Goal: Task Accomplishment & Management: Manage account settings

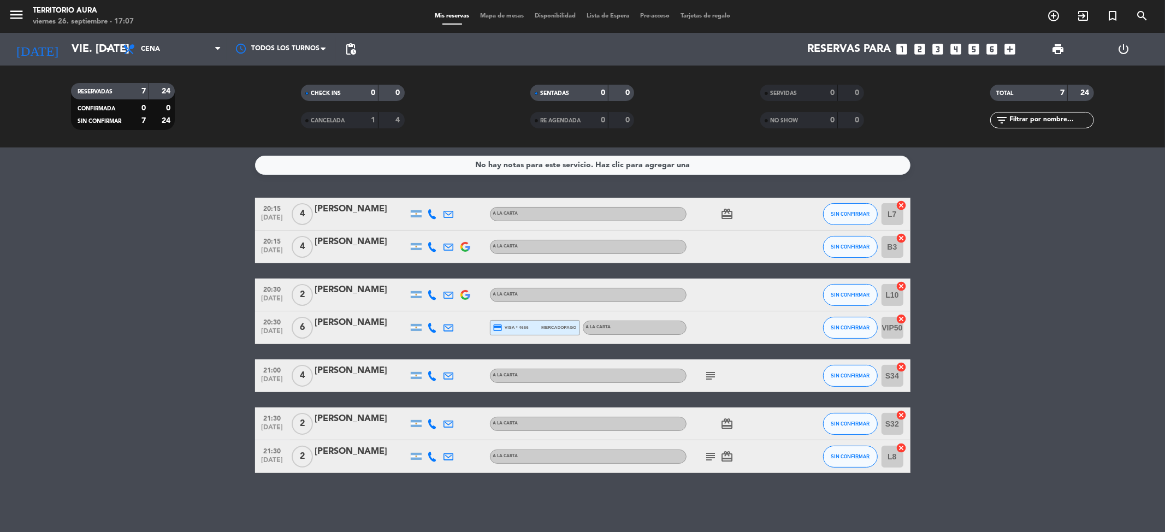
click at [713, 374] on icon "subject" at bounding box center [711, 375] width 13 height 13
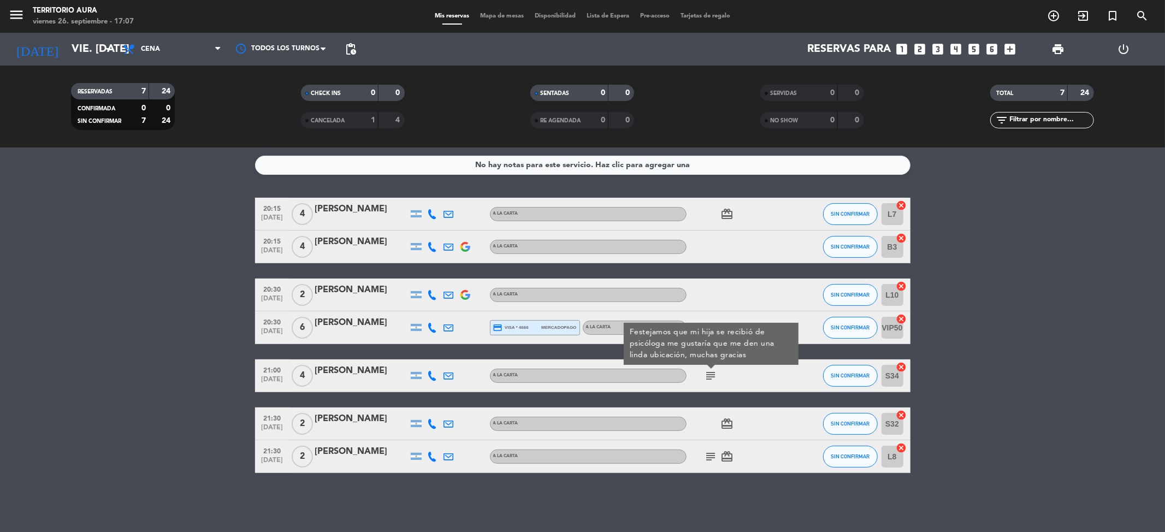
click at [713, 374] on icon "subject" at bounding box center [711, 375] width 13 height 13
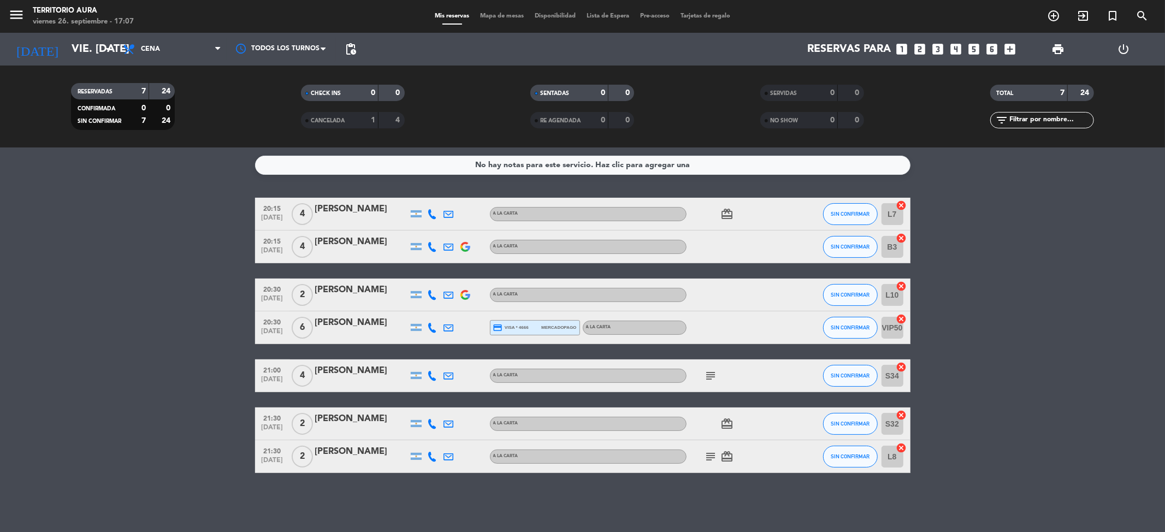
click at [711, 454] on icon "subject" at bounding box center [711, 456] width 13 height 13
click at [501, 15] on span "Mapa de mesas" at bounding box center [502, 16] width 55 height 6
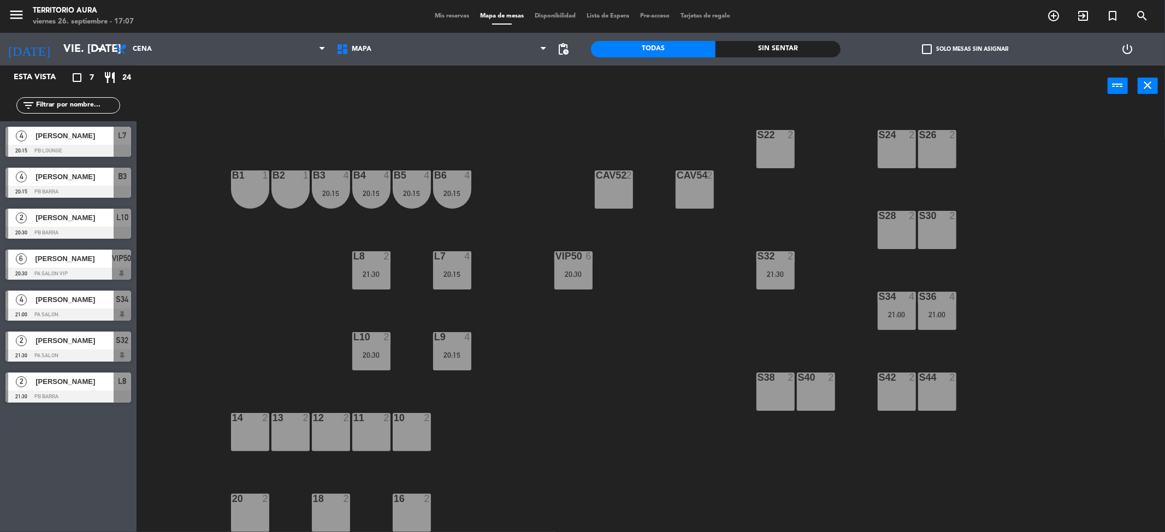
click at [38, 391] on div at bounding box center [68, 397] width 126 height 12
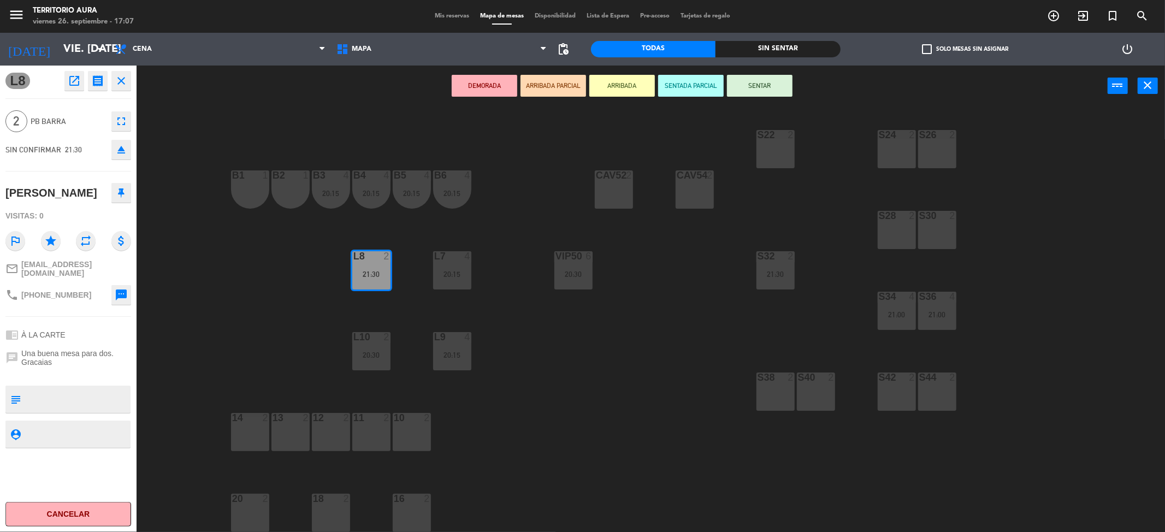
click at [763, 153] on div "S22 2" at bounding box center [776, 149] width 38 height 38
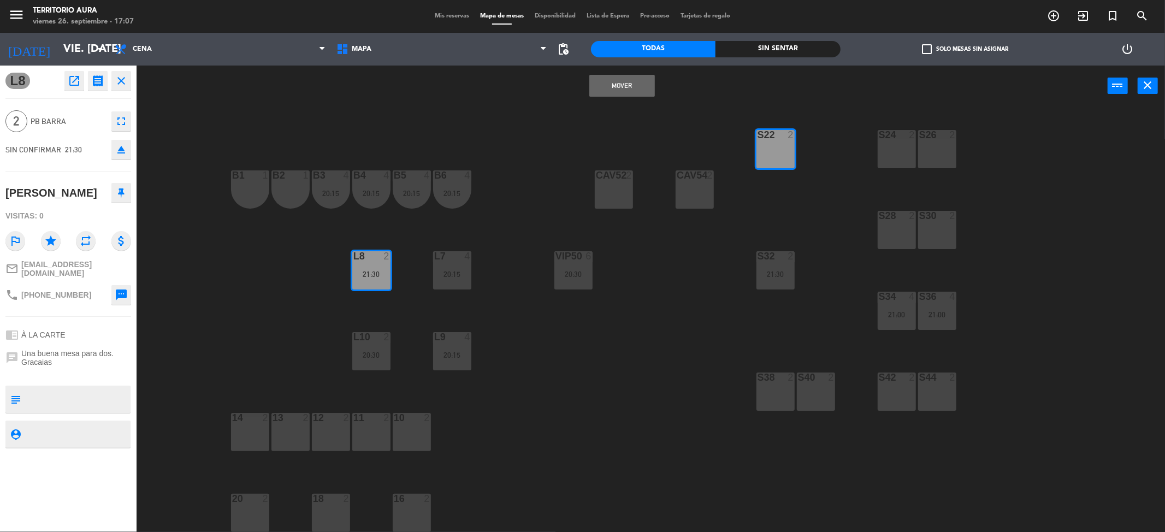
click at [612, 84] on button "Mover" at bounding box center [622, 86] width 66 height 22
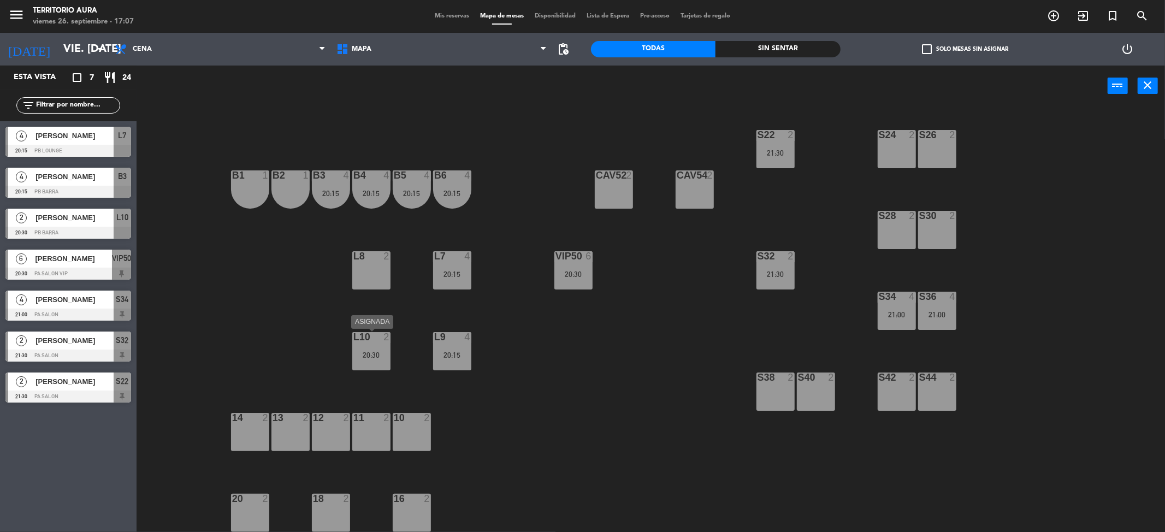
click at [372, 346] on div "L10 2 20:30" at bounding box center [371, 351] width 38 height 38
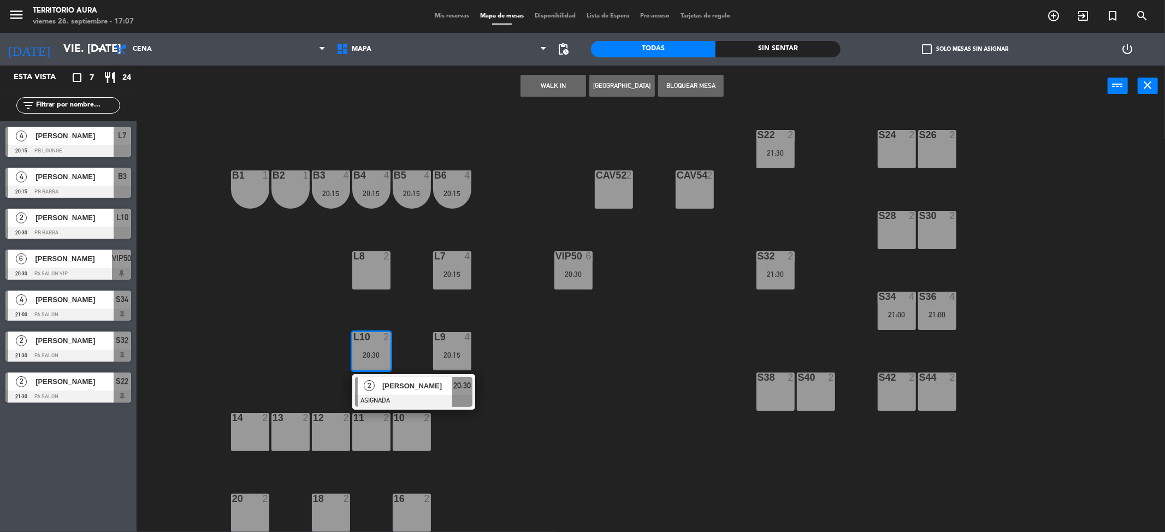
click at [330, 505] on div "18 2" at bounding box center [331, 513] width 38 height 38
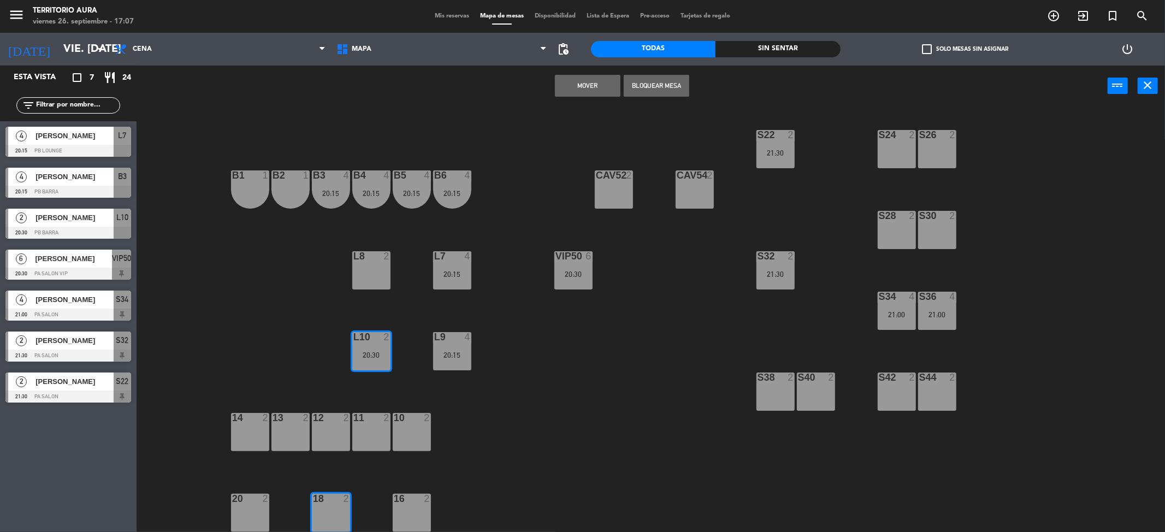
click at [571, 79] on button "Mover" at bounding box center [588, 86] width 66 height 22
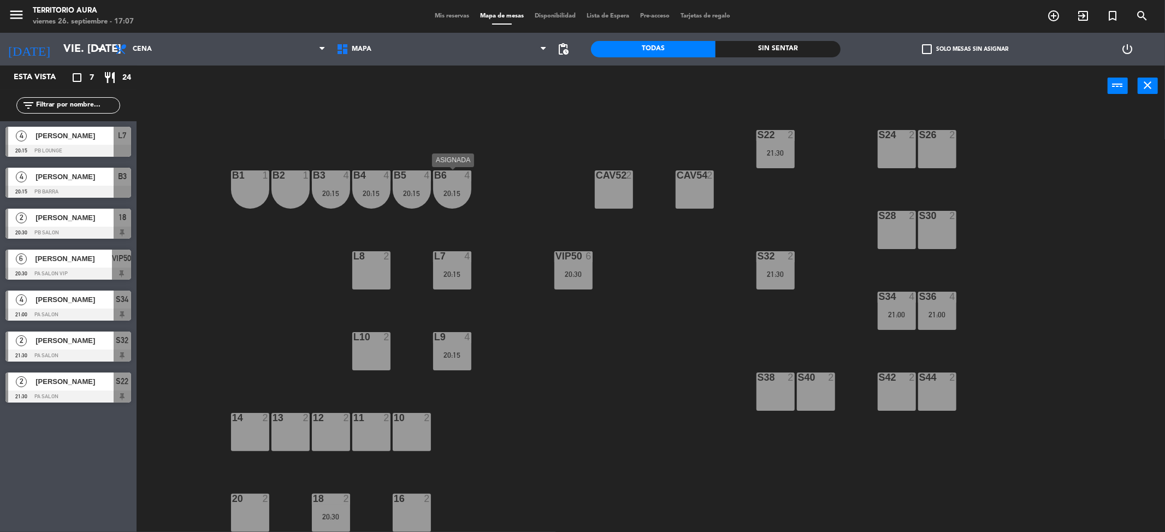
click at [446, 193] on div "20:15" at bounding box center [452, 194] width 38 height 8
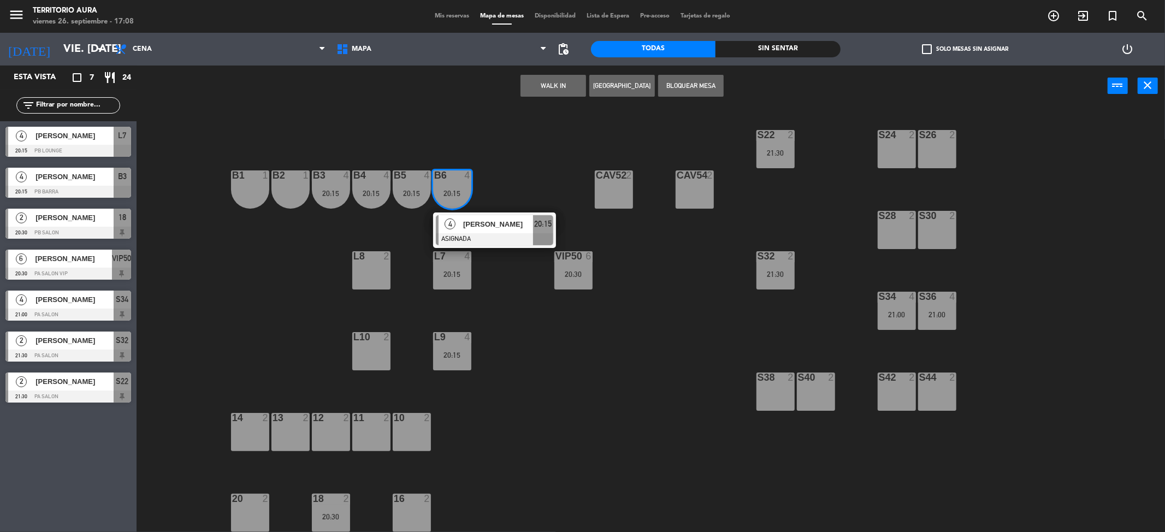
click at [486, 225] on span "[PERSON_NAME]" at bounding box center [498, 223] width 70 height 11
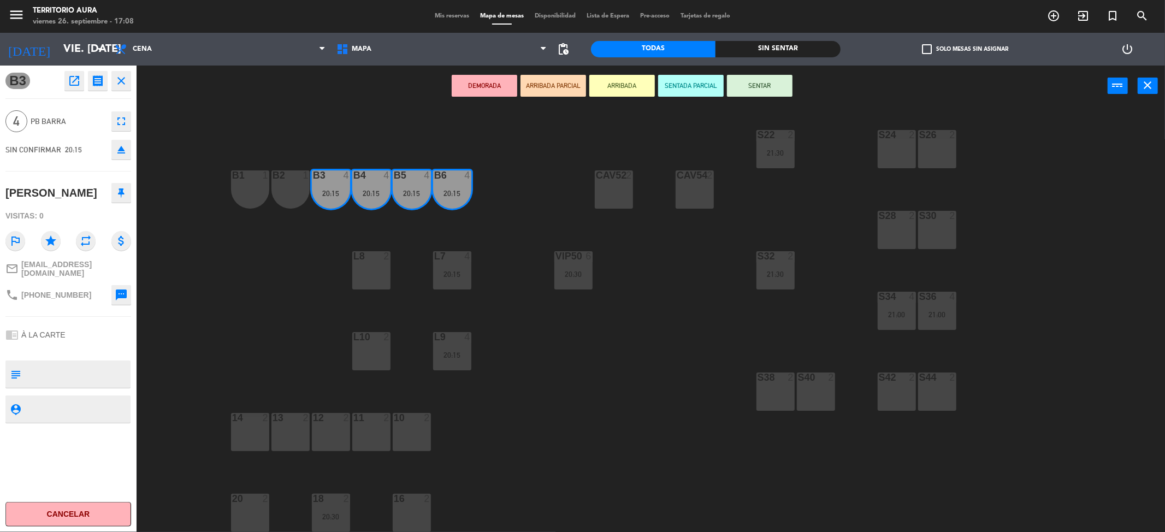
click at [773, 381] on div at bounding box center [775, 378] width 18 height 10
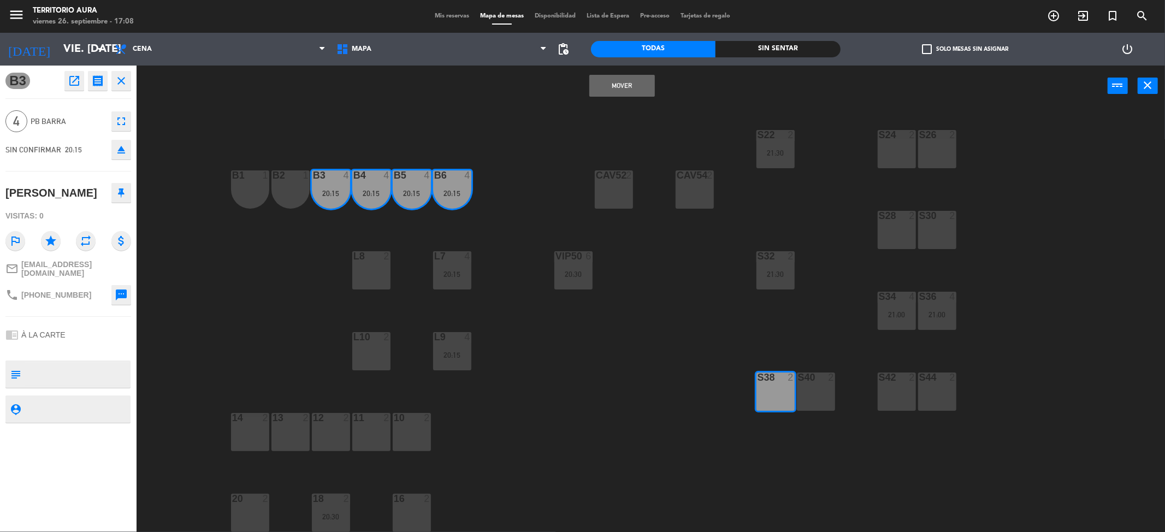
click at [802, 389] on div "S40 2" at bounding box center [816, 392] width 38 height 38
click at [634, 86] on button "Mover y Unir" at bounding box center [622, 86] width 66 height 22
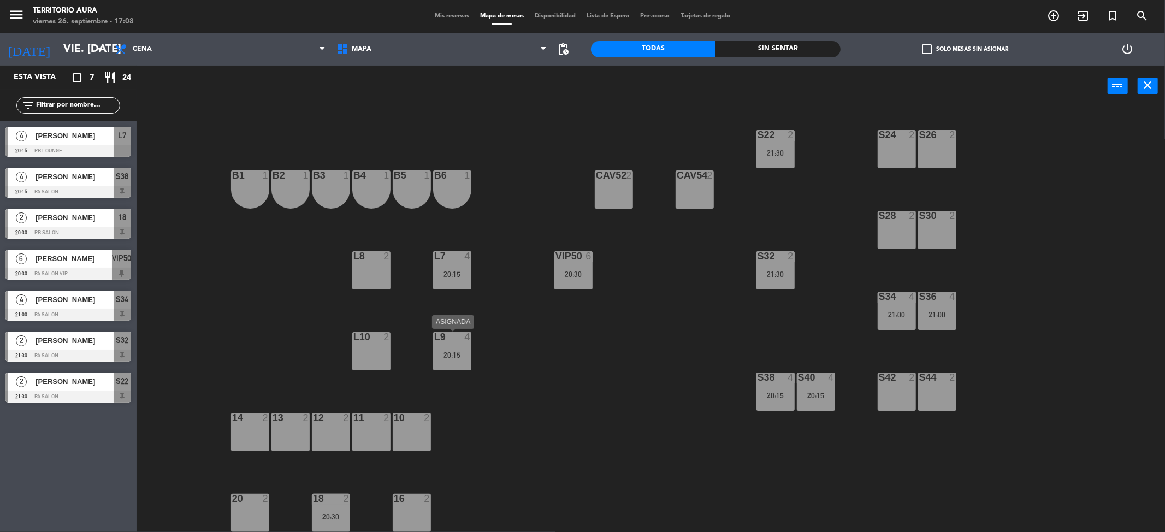
click at [456, 345] on div "L9 4 20:15" at bounding box center [452, 351] width 38 height 38
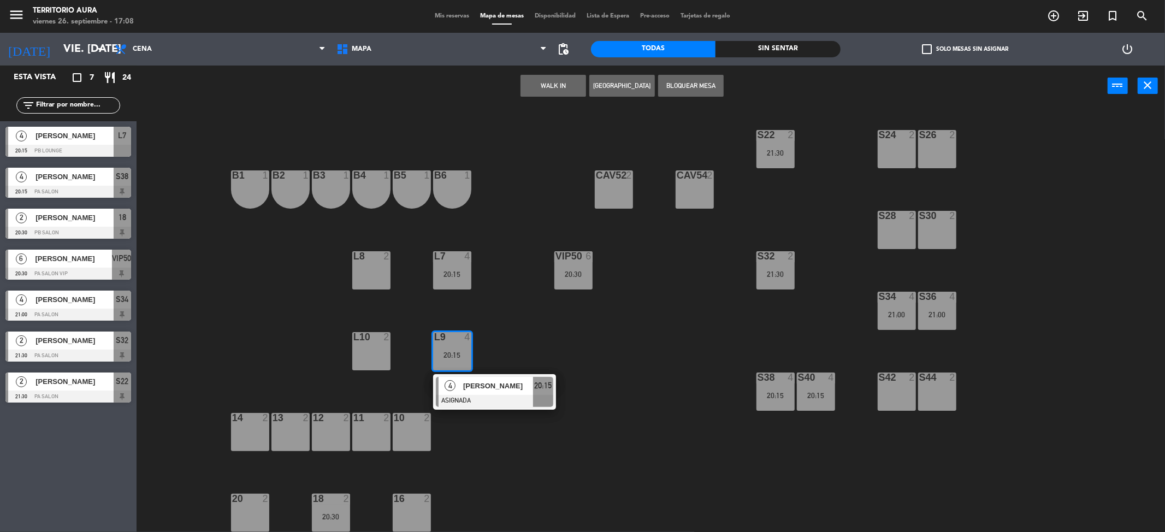
click at [481, 385] on span "[PERSON_NAME]" at bounding box center [498, 385] width 70 height 11
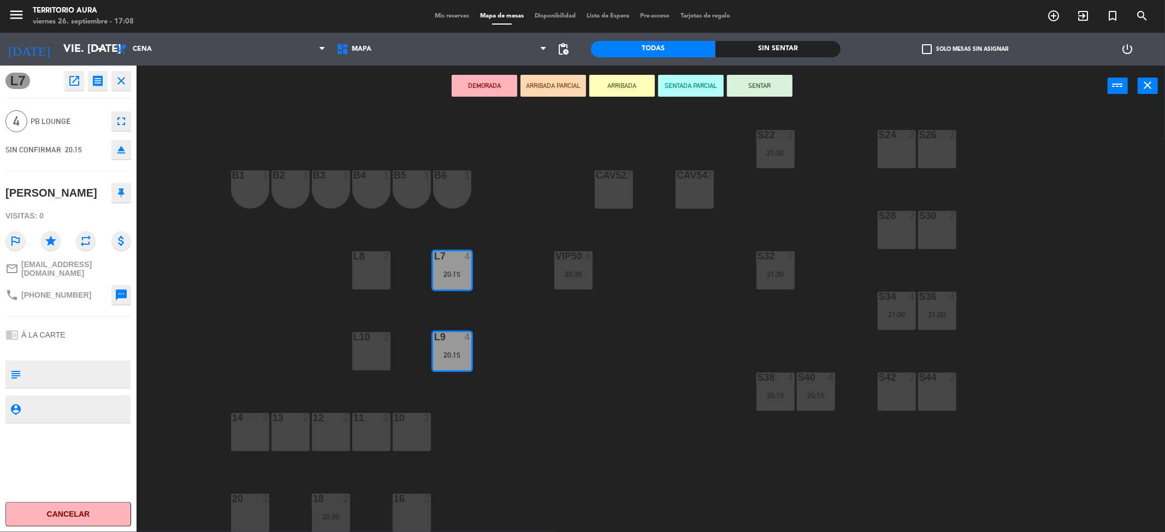
click at [453, 267] on div "L7 4 20:15" at bounding box center [452, 270] width 38 height 38
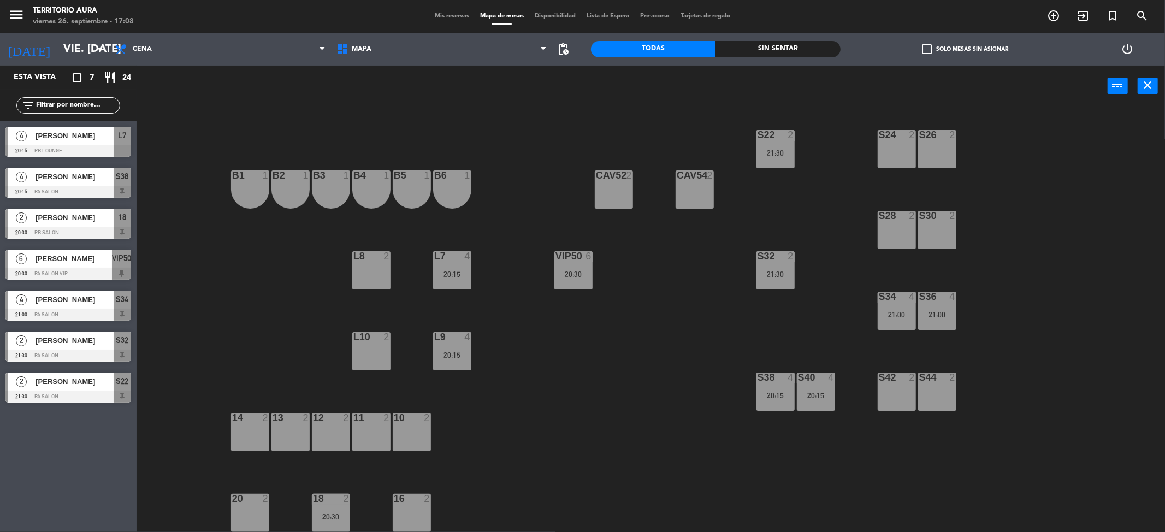
click at [469, 351] on div "20:15" at bounding box center [452, 355] width 38 height 8
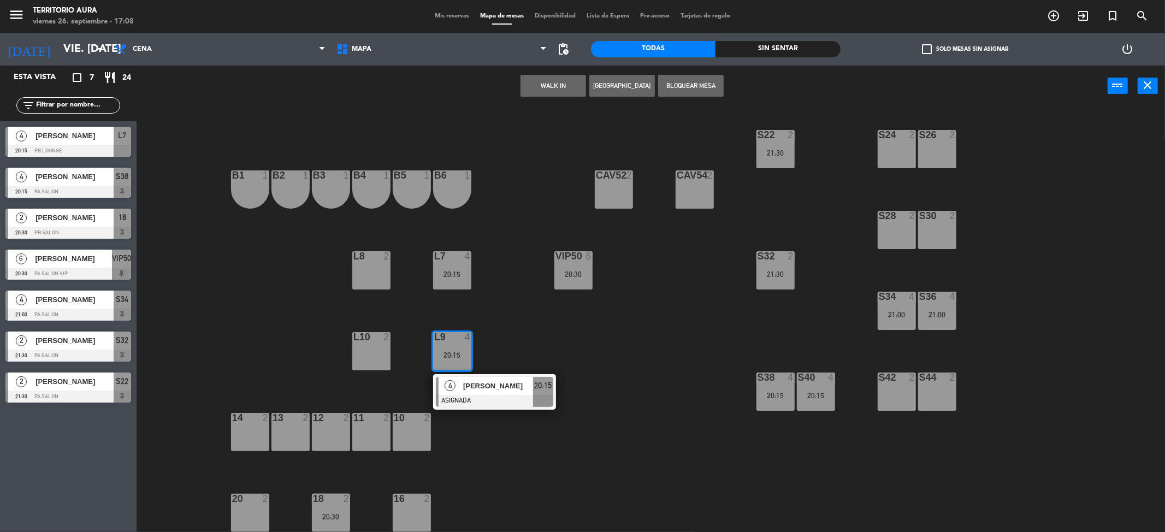
click at [494, 391] on span "[PERSON_NAME]" at bounding box center [498, 385] width 70 height 11
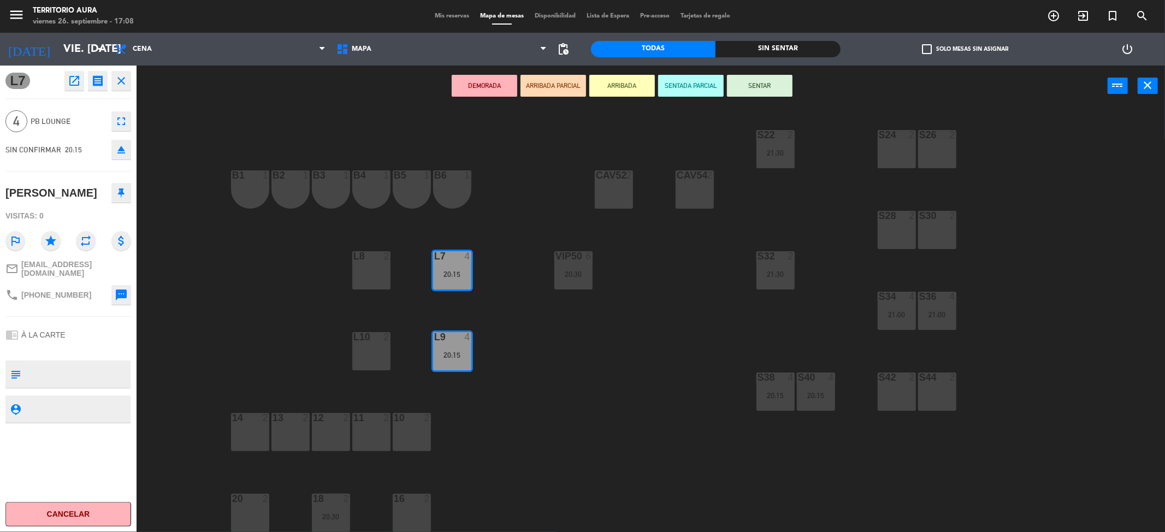
click at [236, 424] on div "14 2" at bounding box center [250, 432] width 38 height 38
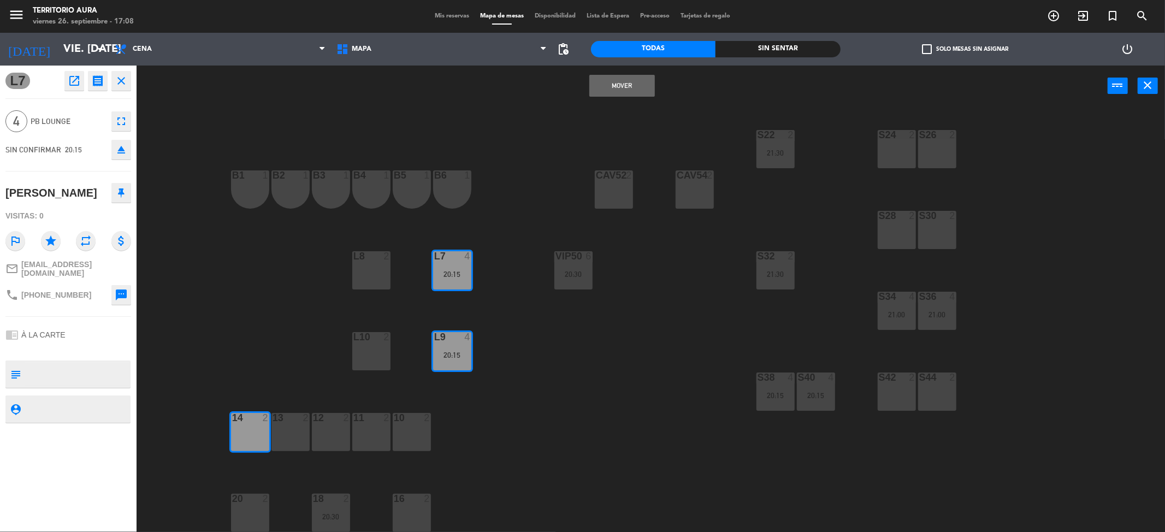
click at [298, 424] on div "13 2" at bounding box center [290, 432] width 38 height 38
click at [609, 90] on button "Mover y Unir" at bounding box center [622, 86] width 66 height 22
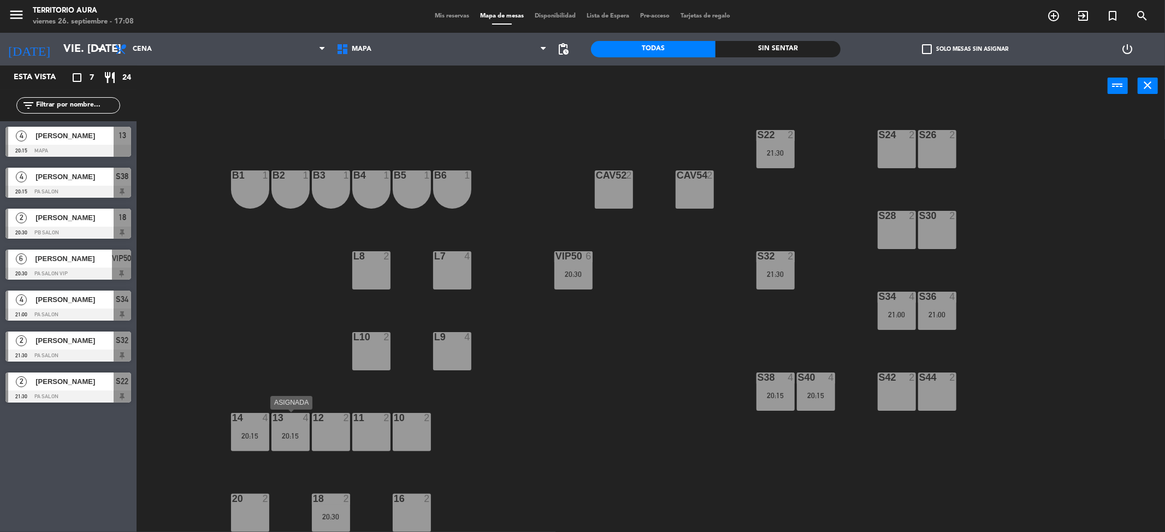
click at [289, 444] on div "13 4 20:15" at bounding box center [290, 432] width 38 height 38
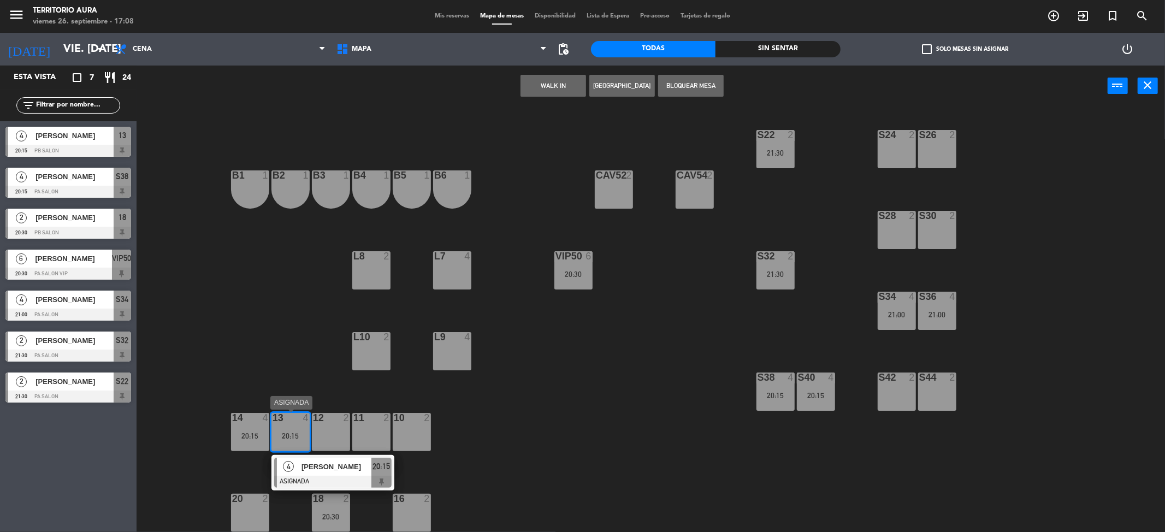
click at [319, 468] on span "[PERSON_NAME]" at bounding box center [337, 466] width 70 height 11
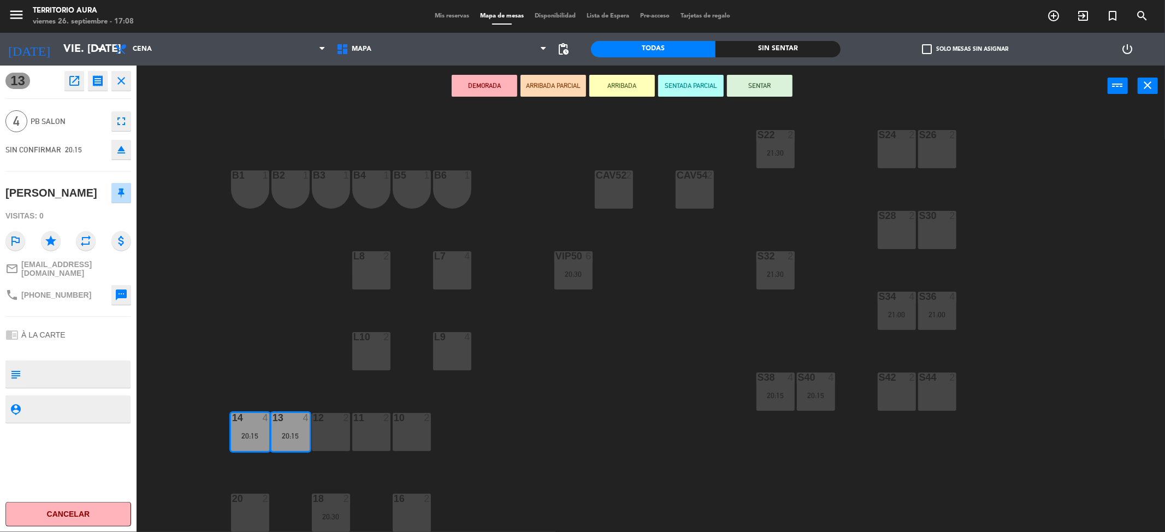
click at [434, 274] on div "L7 4" at bounding box center [452, 270] width 38 height 38
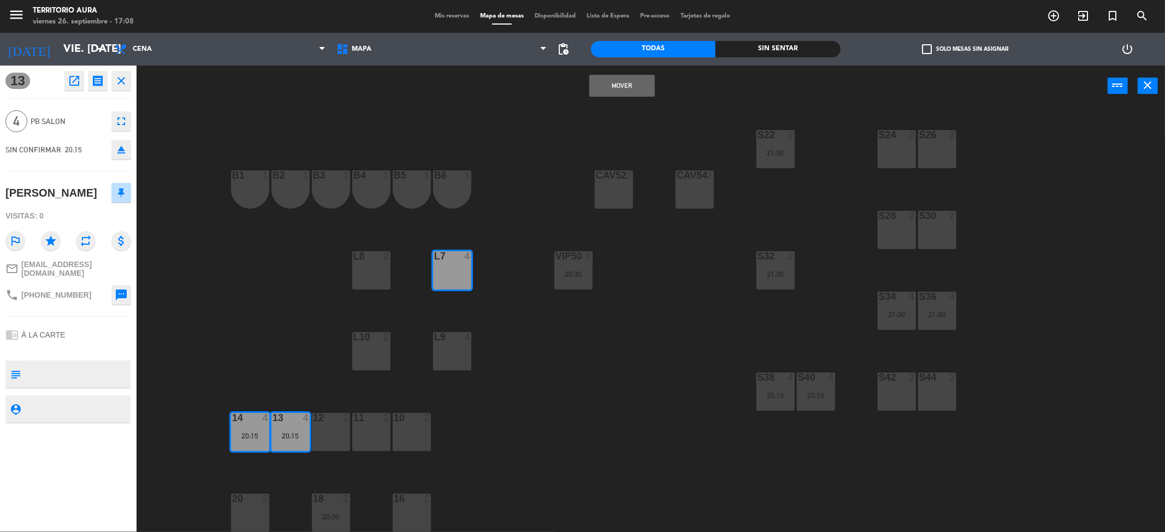
click at [604, 86] on button "Mover" at bounding box center [622, 86] width 66 height 22
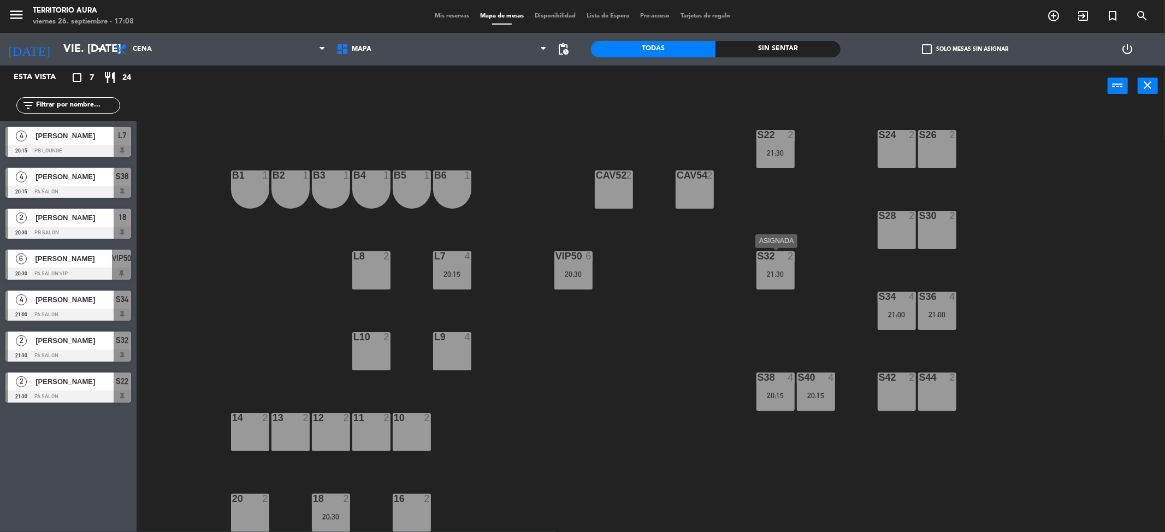
click at [763, 270] on div "21:30" at bounding box center [776, 274] width 38 height 8
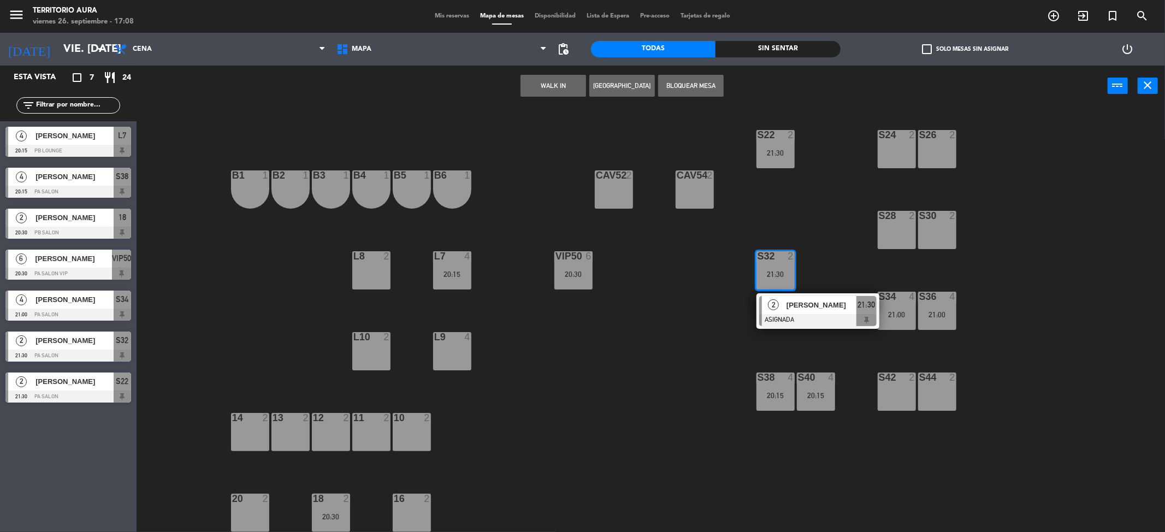
click at [455, 17] on span "Mis reservas" at bounding box center [451, 16] width 45 height 6
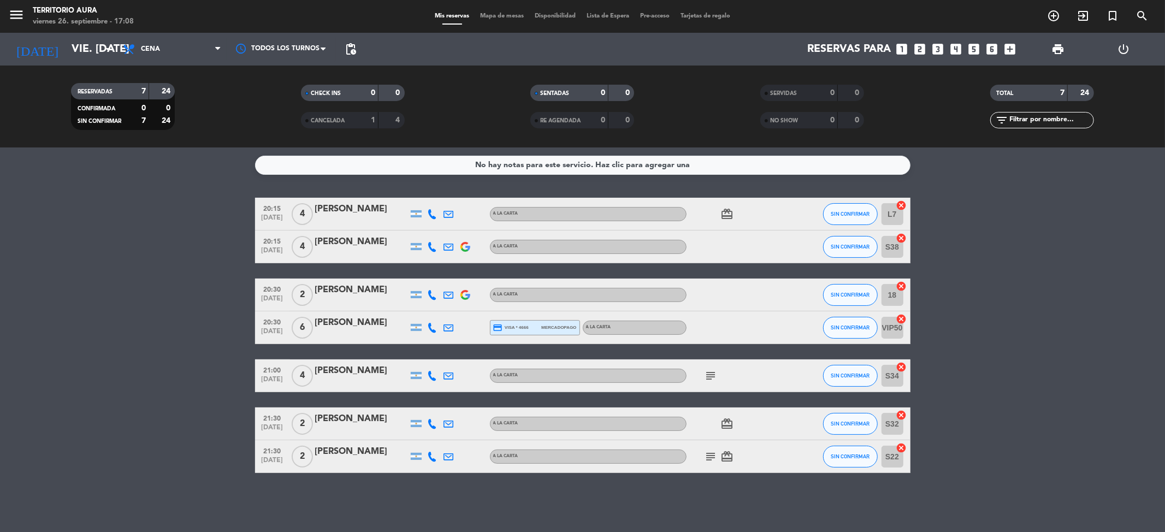
click at [480, 16] on span "Mapa de mesas" at bounding box center [502, 16] width 55 height 6
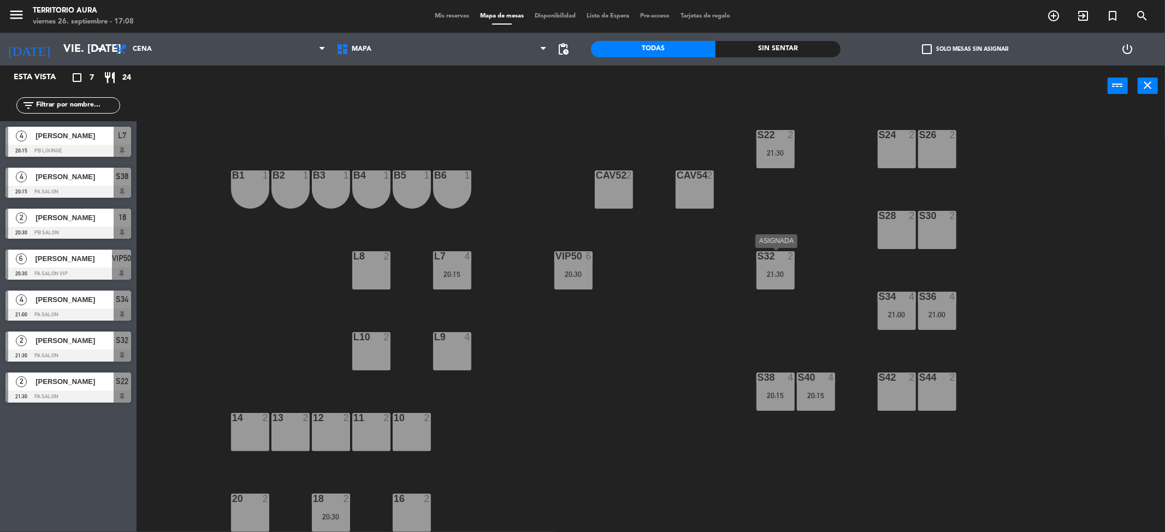
click at [783, 258] on div at bounding box center [775, 256] width 18 height 10
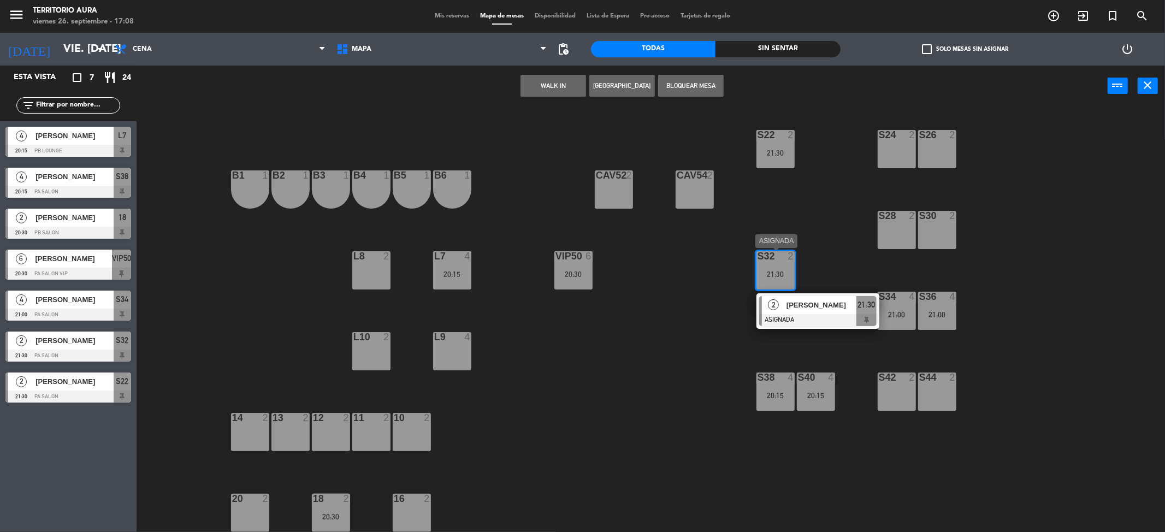
click at [782, 308] on div "2" at bounding box center [773, 305] width 23 height 18
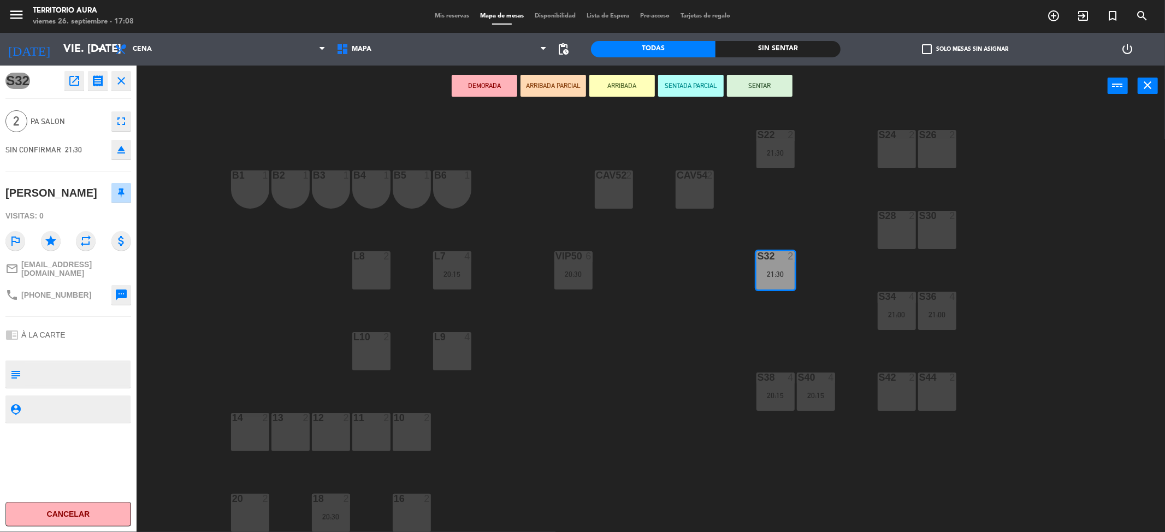
click at [253, 503] on div at bounding box center [250, 499] width 18 height 10
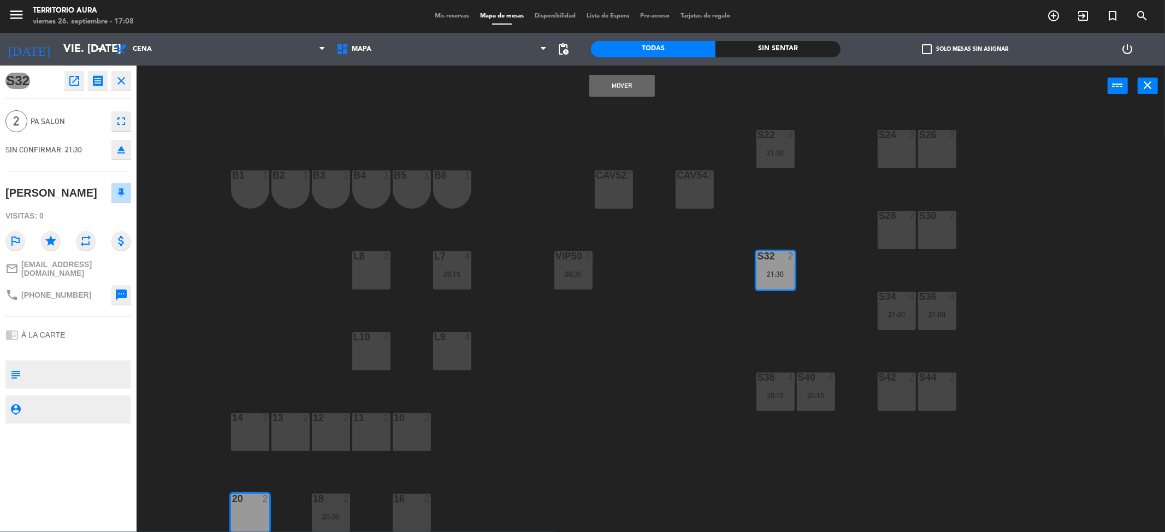
click at [630, 85] on button "Mover" at bounding box center [622, 86] width 66 height 22
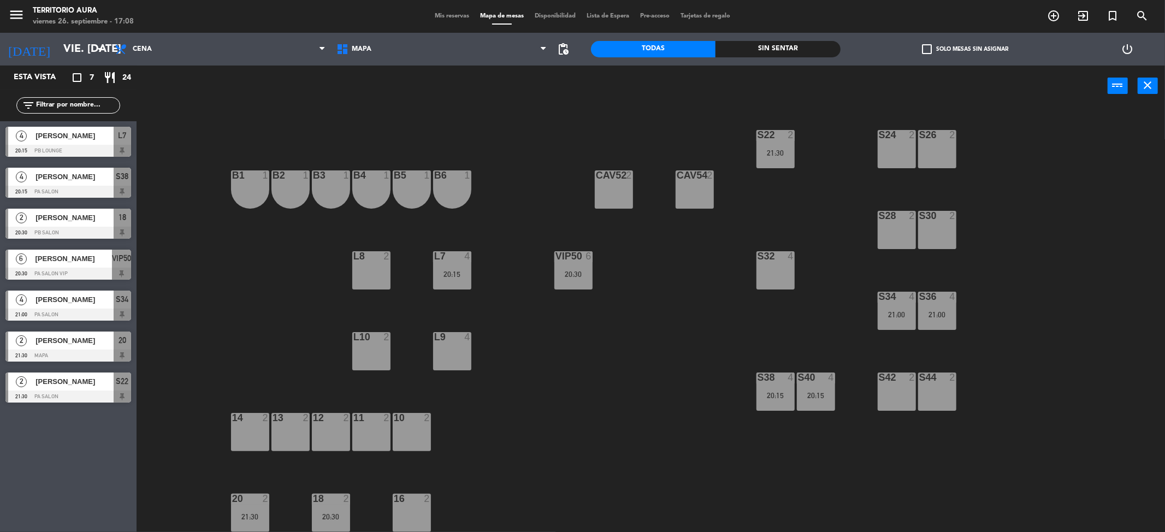
click at [624, 94] on div "power_input close" at bounding box center [622, 87] width 971 height 42
click at [448, 11] on div "Mis reservas Mapa de mesas Disponibilidad Lista de Espera Pre-acceso Tarjetas d…" at bounding box center [582, 16] width 306 height 10
click at [448, 15] on span "Mis reservas" at bounding box center [451, 16] width 45 height 6
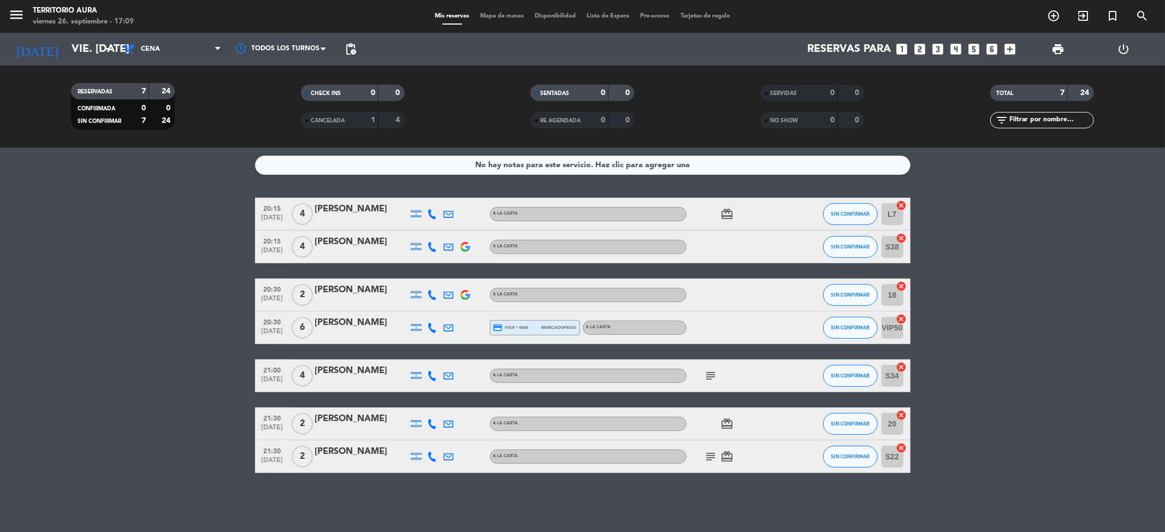
click at [430, 216] on icon at bounding box center [433, 214] width 10 height 10
click at [424, 193] on span "Copiar" at bounding box center [424, 195] width 23 height 11
click at [357, 202] on div "[PERSON_NAME]" at bounding box center [361, 209] width 93 height 14
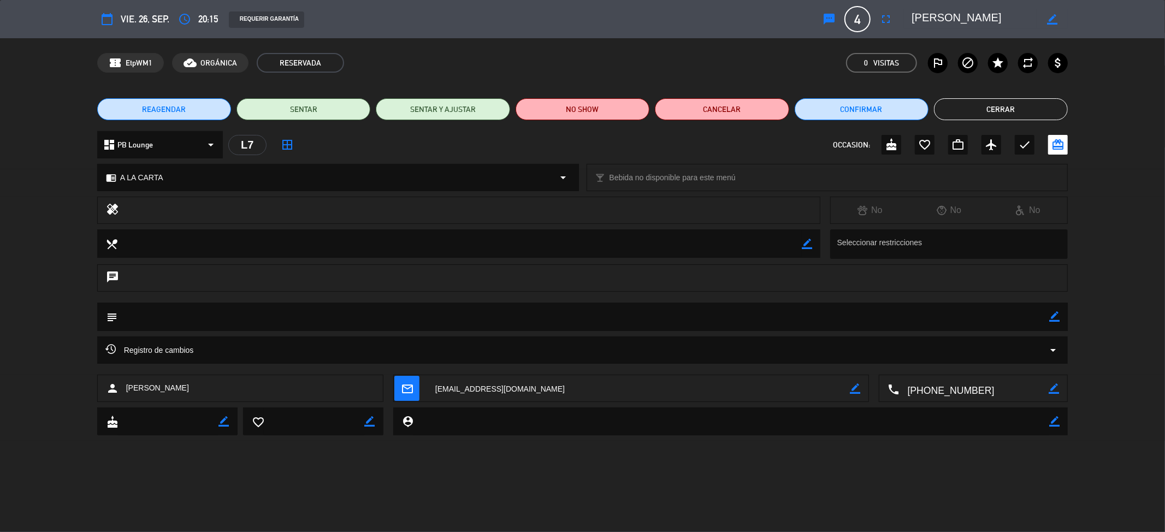
click at [931, 14] on textarea at bounding box center [974, 19] width 125 height 20
click at [966, 108] on button "Cerrar" at bounding box center [1001, 109] width 134 height 22
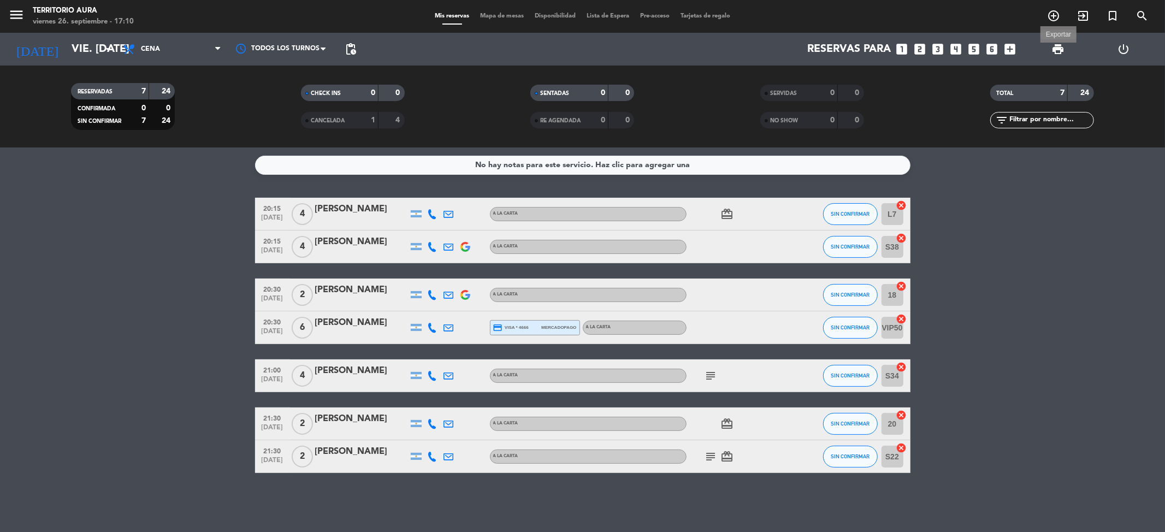
click at [1060, 51] on span "print" at bounding box center [1058, 49] width 13 height 13
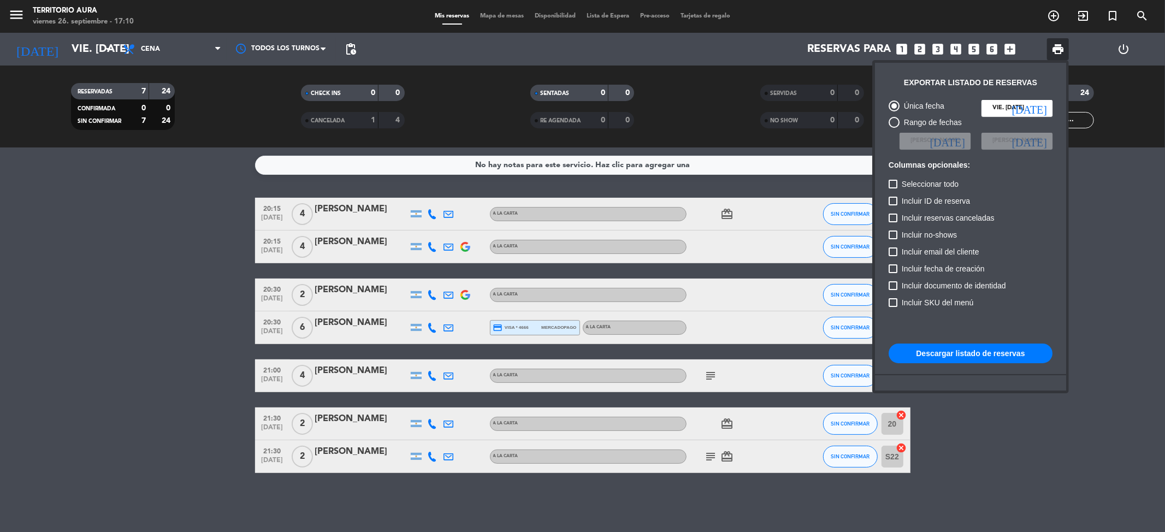
click at [958, 346] on button "Descargar listado de reservas" at bounding box center [971, 354] width 164 height 20
click at [427, 239] on div at bounding box center [582, 266] width 1165 height 532
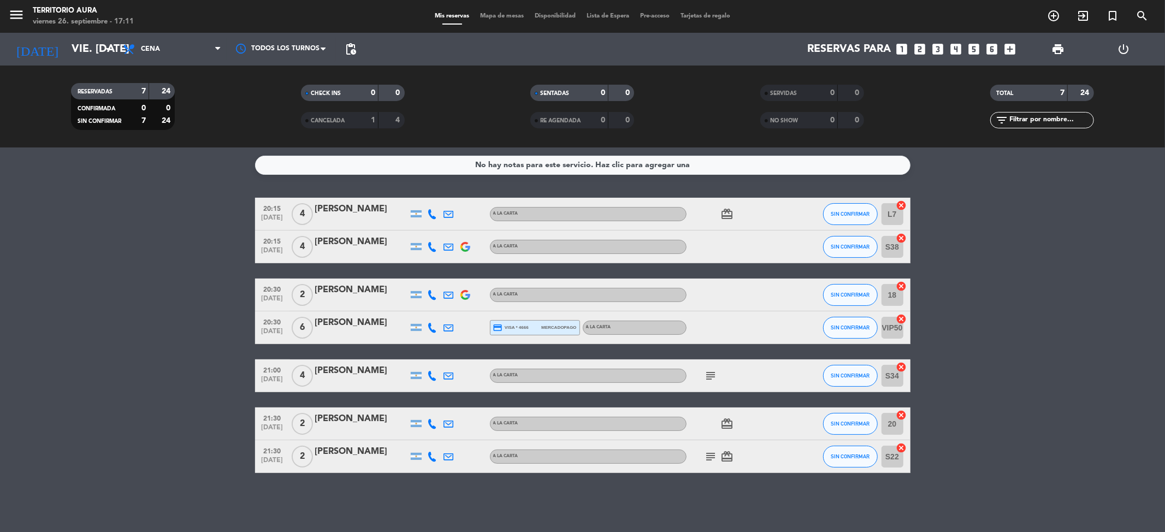
click at [429, 246] on icon at bounding box center [433, 247] width 10 height 10
click at [421, 228] on span "Copiar" at bounding box center [420, 227] width 23 height 11
click at [385, 244] on div "[PERSON_NAME]" at bounding box center [361, 242] width 93 height 14
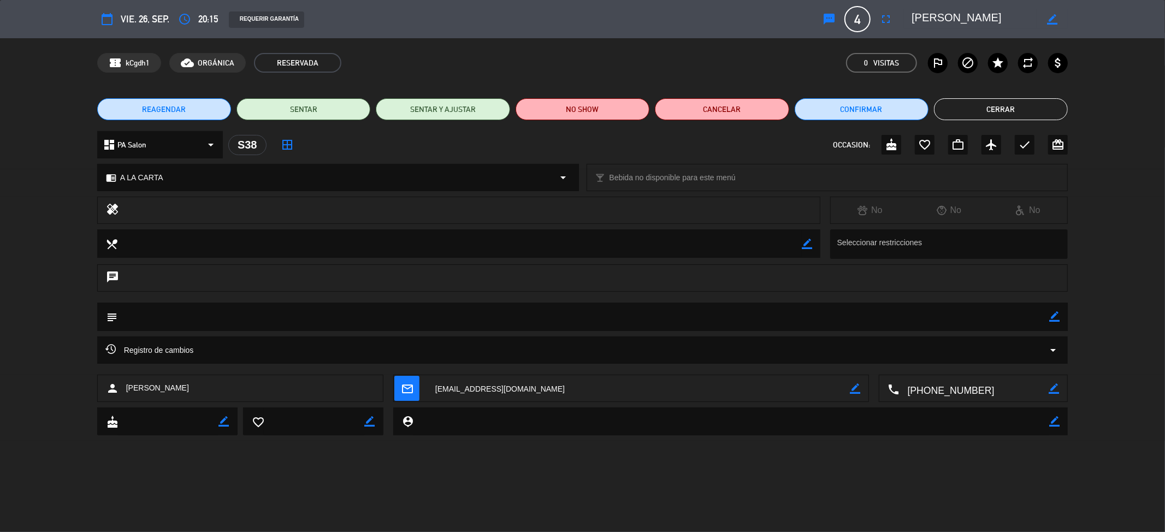
click at [976, 19] on textarea at bounding box center [974, 19] width 125 height 20
click at [982, 110] on button "Cerrar" at bounding box center [1001, 109] width 134 height 22
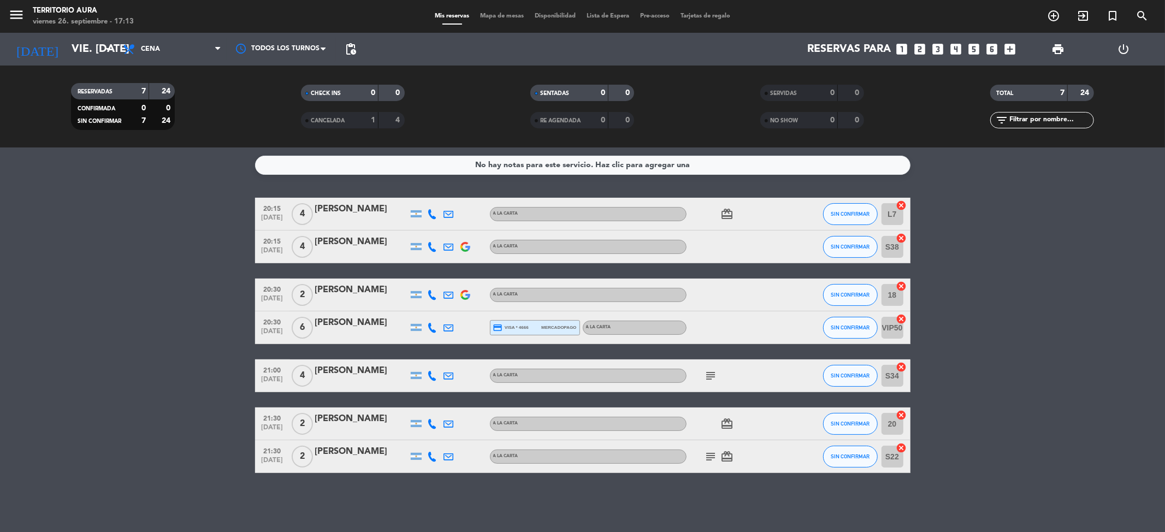
click at [428, 298] on icon at bounding box center [433, 295] width 10 height 10
click at [415, 271] on span "Copiar" at bounding box center [420, 275] width 23 height 11
click at [376, 291] on div "[PERSON_NAME]" at bounding box center [361, 290] width 93 height 14
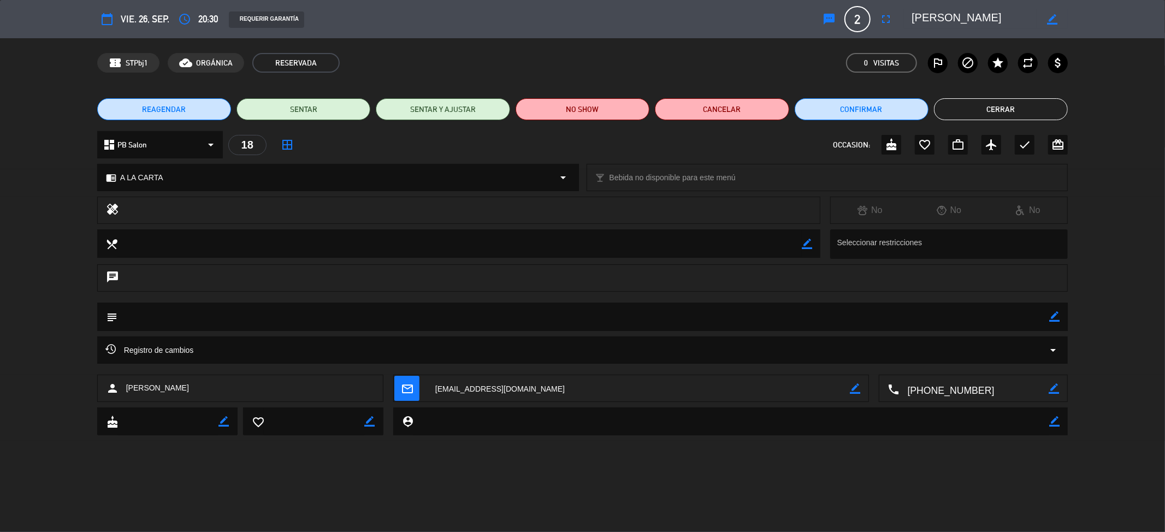
click at [947, 20] on textarea at bounding box center [974, 19] width 125 height 20
click at [946, 20] on textarea at bounding box center [974, 19] width 125 height 20
click at [968, 106] on button "Cerrar" at bounding box center [1001, 109] width 134 height 22
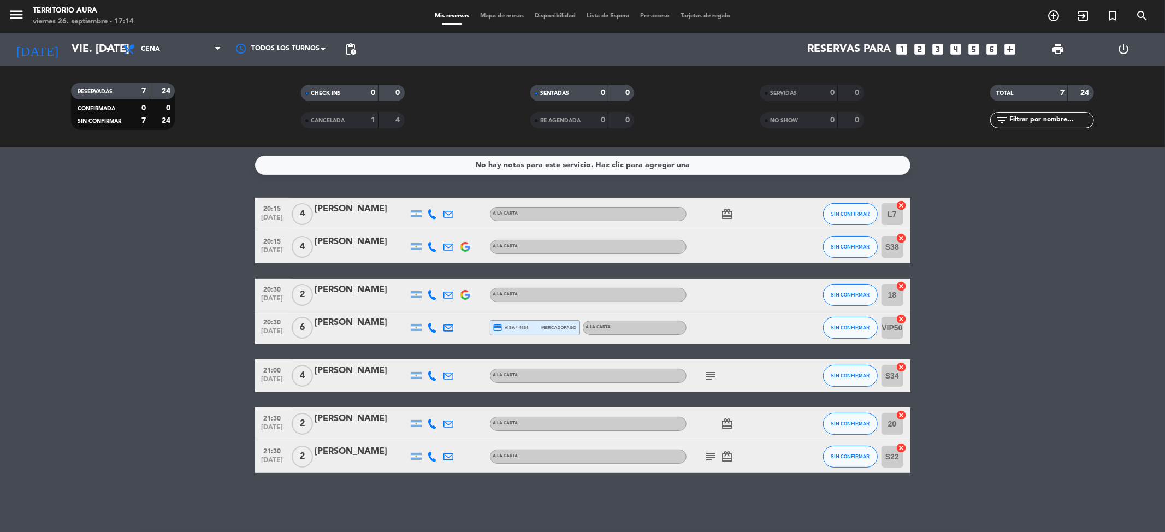
click at [435, 323] on icon at bounding box center [433, 328] width 10 height 10
click at [424, 308] on span "Copiar" at bounding box center [422, 308] width 23 height 11
click at [355, 337] on div at bounding box center [361, 334] width 93 height 9
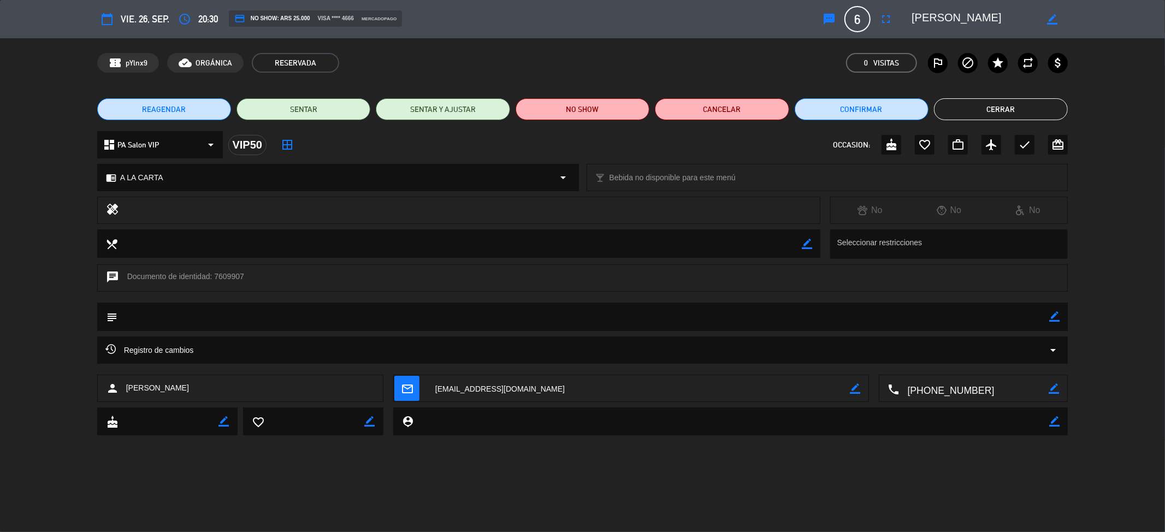
click at [977, 16] on textarea at bounding box center [974, 19] width 125 height 20
click at [995, 105] on button "Cerrar" at bounding box center [1001, 109] width 134 height 22
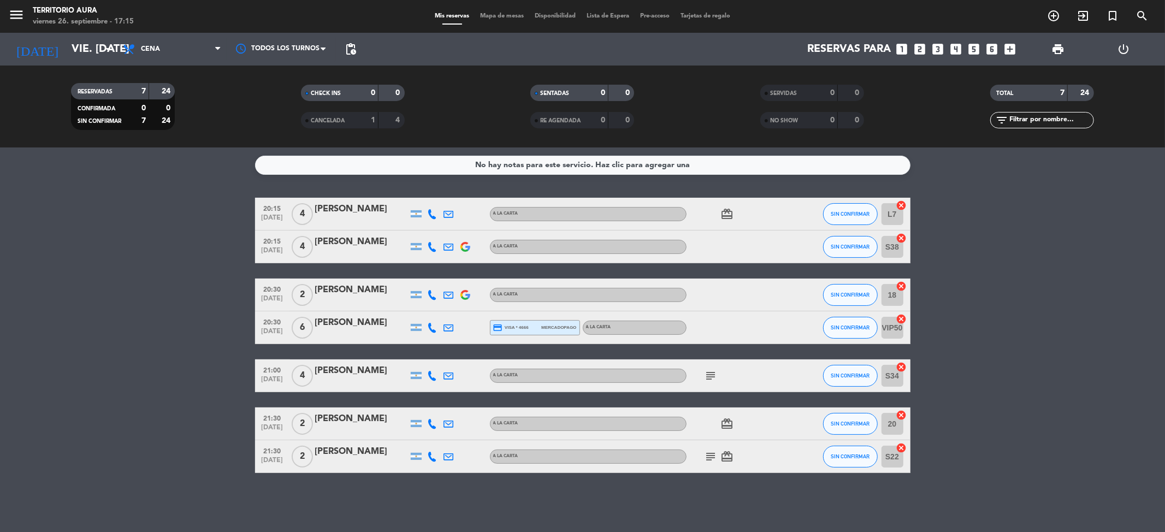
click at [435, 373] on icon at bounding box center [433, 376] width 10 height 10
click at [418, 356] on span "Copiar" at bounding box center [424, 356] width 23 height 11
click at [370, 373] on div "[PERSON_NAME]" at bounding box center [361, 371] width 93 height 14
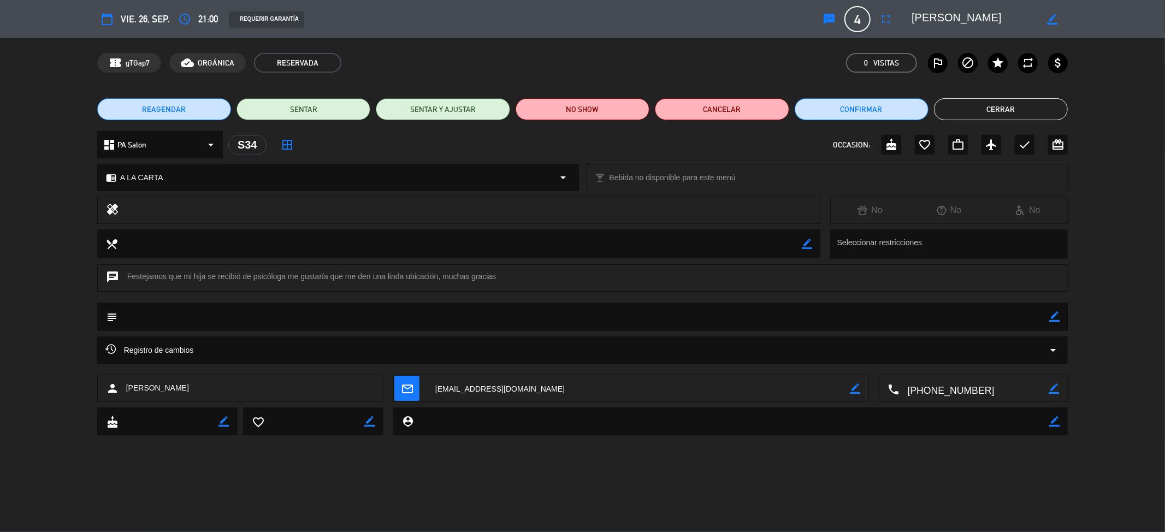
click at [925, 11] on textarea at bounding box center [974, 19] width 125 height 20
click at [954, 110] on button "Cerrar" at bounding box center [1001, 109] width 134 height 22
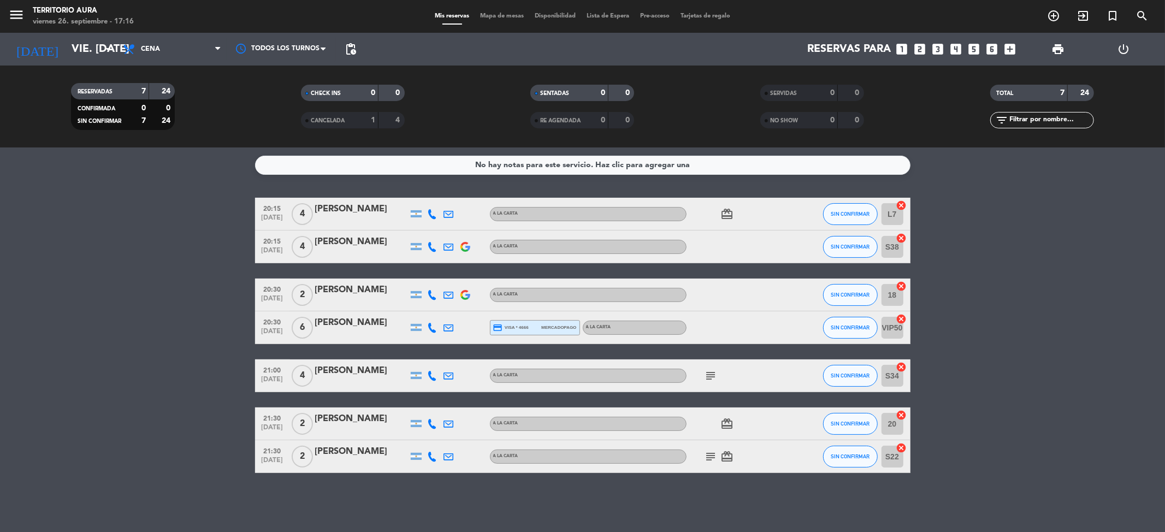
click at [431, 424] on icon at bounding box center [433, 424] width 10 height 10
click at [427, 408] on span "Copiar" at bounding box center [424, 404] width 23 height 11
click at [357, 420] on div "[PERSON_NAME]" at bounding box center [361, 419] width 93 height 14
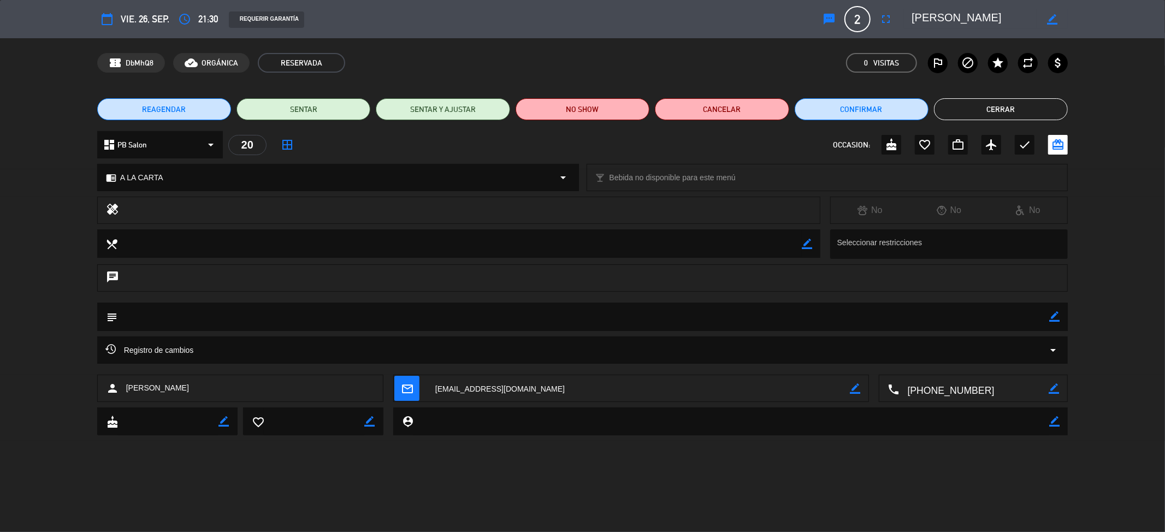
click at [918, 16] on textarea at bounding box center [974, 19] width 125 height 20
click at [1054, 110] on button "Cerrar" at bounding box center [1001, 109] width 134 height 22
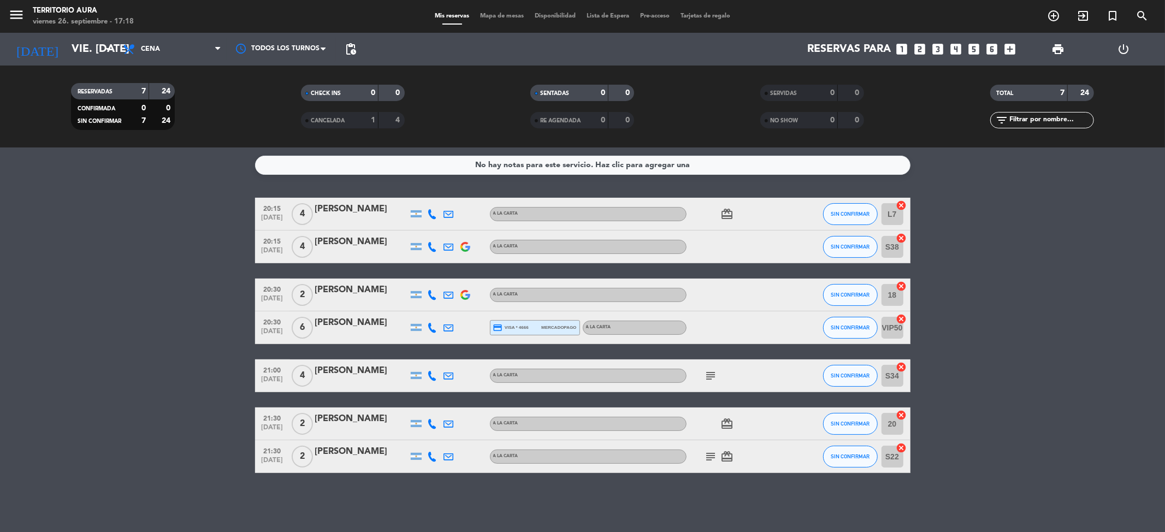
click at [432, 456] on icon at bounding box center [433, 457] width 10 height 10
click at [434, 456] on icon at bounding box center [433, 457] width 10 height 10
click at [423, 436] on span "Copiar" at bounding box center [422, 437] width 23 height 11
click at [357, 454] on div "[PERSON_NAME]" at bounding box center [361, 452] width 93 height 14
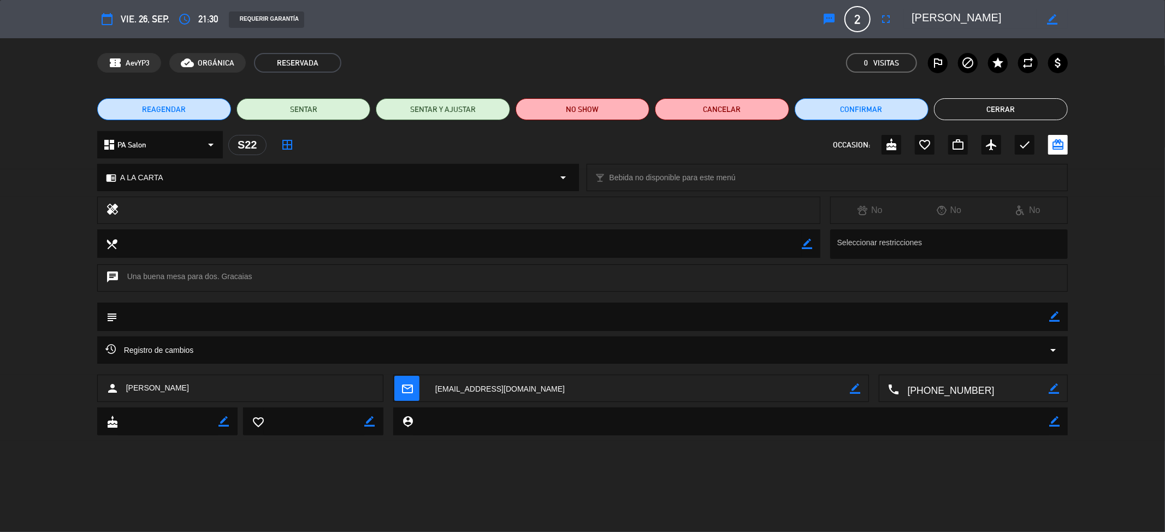
click at [949, 19] on textarea at bounding box center [974, 19] width 125 height 20
click at [1005, 114] on button "Cerrar" at bounding box center [1001, 109] width 134 height 22
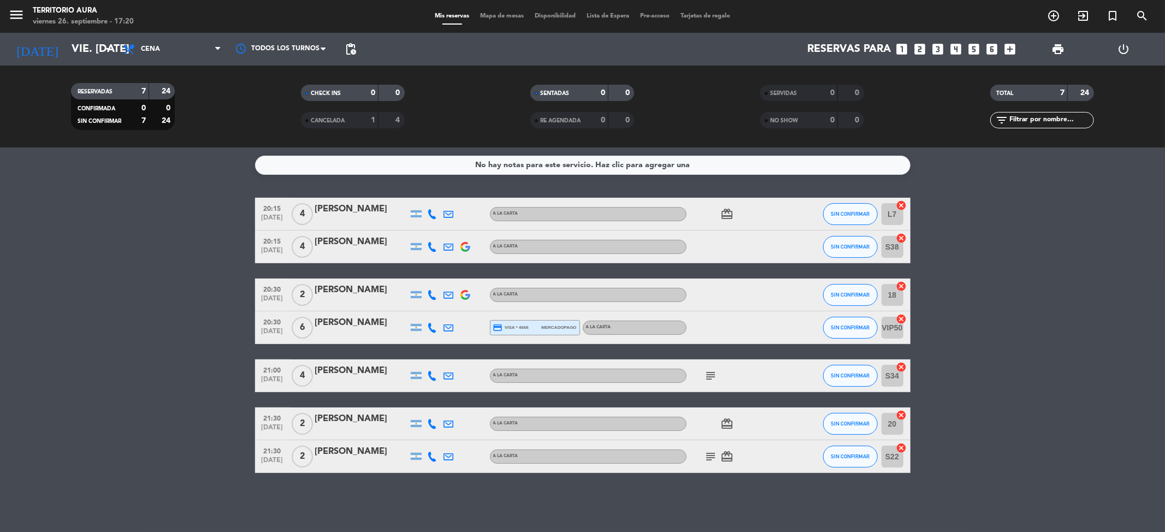
click at [433, 456] on icon at bounding box center [433, 457] width 10 height 10
click at [428, 440] on span "Copiar" at bounding box center [422, 437] width 23 height 11
click at [359, 453] on div "[PERSON_NAME]" at bounding box center [361, 452] width 93 height 14
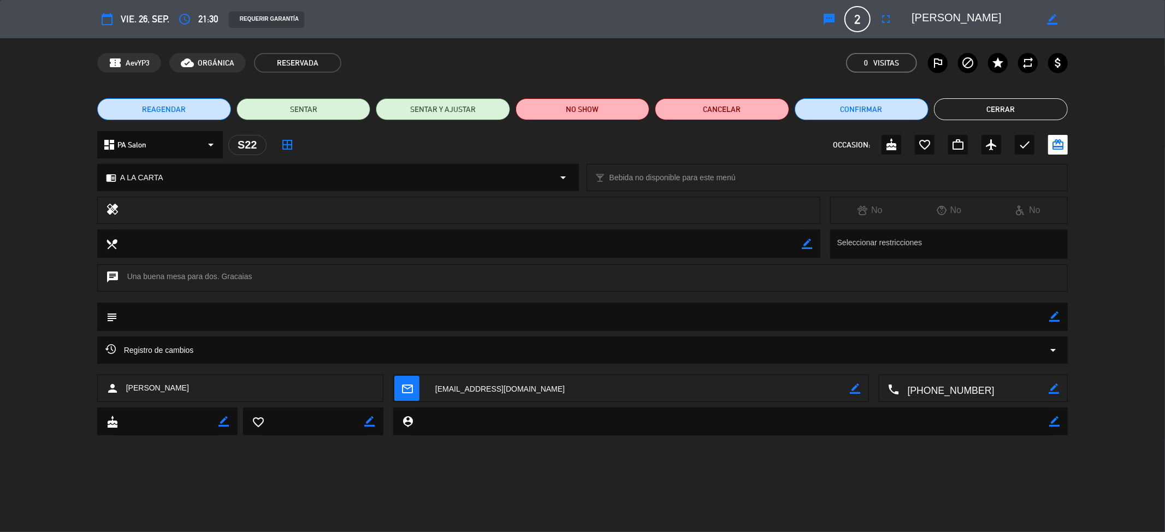
click at [962, 26] on textarea at bounding box center [974, 19] width 125 height 20
click at [961, 25] on textarea at bounding box center [974, 19] width 125 height 20
click at [965, 105] on button "Cerrar" at bounding box center [1001, 109] width 134 height 22
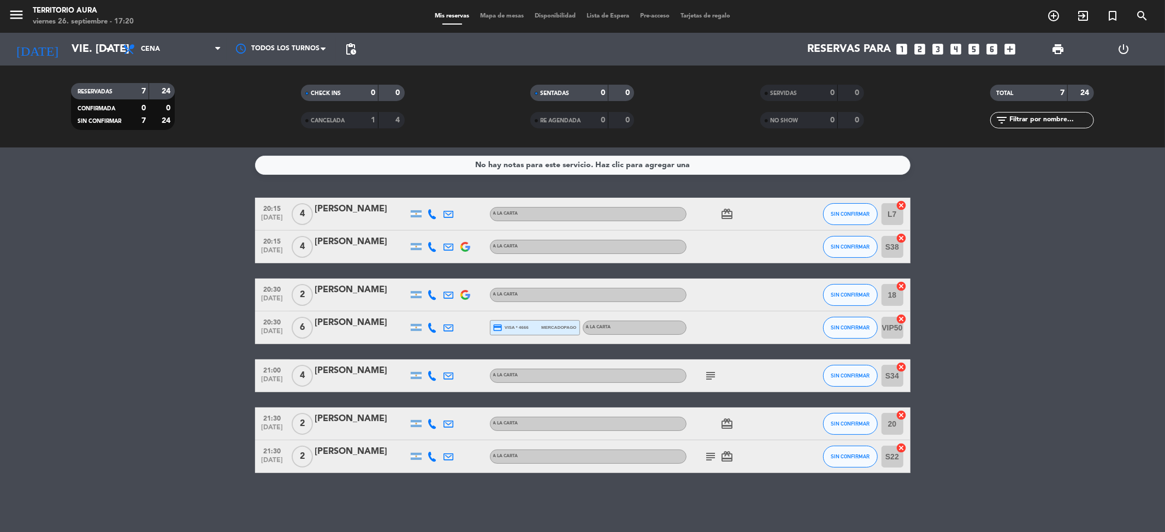
click at [380, 210] on div "[PERSON_NAME]" at bounding box center [361, 209] width 93 height 14
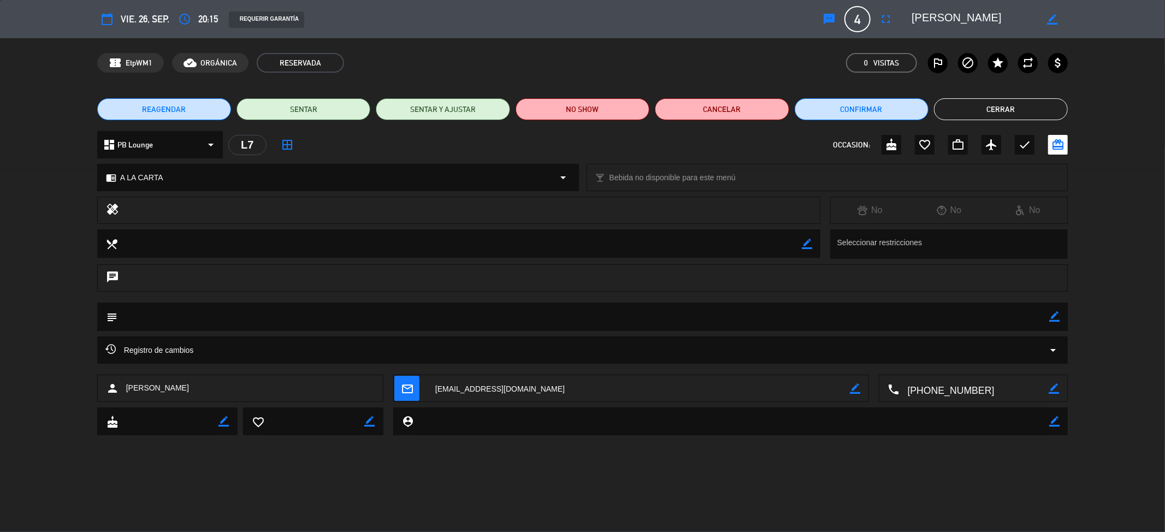
click at [1056, 11] on div "border_color" at bounding box center [1052, 19] width 31 height 20
click at [1052, 20] on icon "border_color" at bounding box center [1052, 19] width 10 height 10
click at [988, 20] on textarea at bounding box center [974, 19] width 125 height 20
paste textarea "[PERSON_NAME]"
type textarea "[PERSON_NAME]"
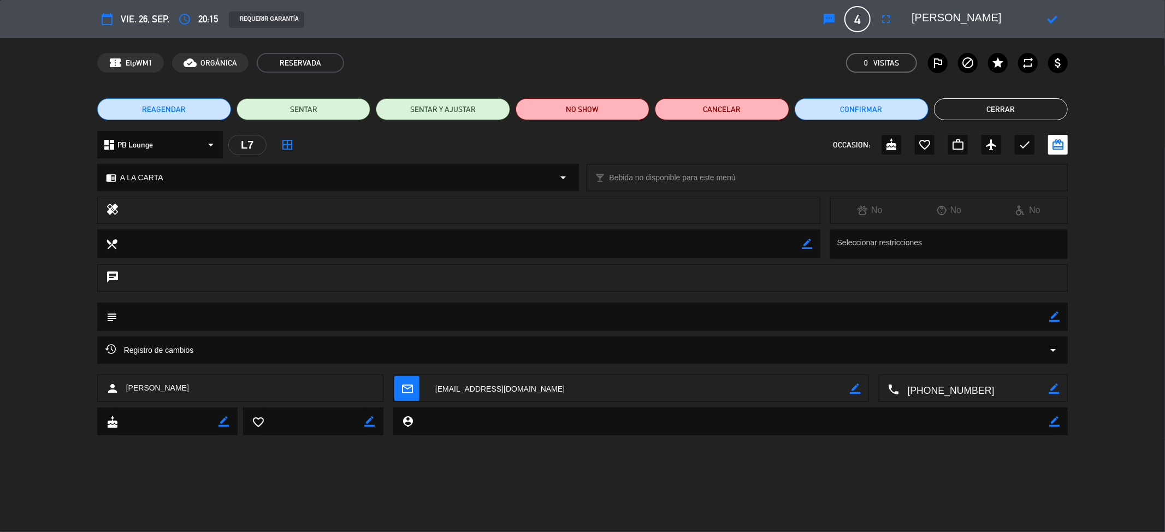
click at [1047, 14] on div at bounding box center [1052, 19] width 31 height 20
click at [1051, 18] on icon at bounding box center [1052, 19] width 10 height 10
click at [955, 108] on button "Cerrar" at bounding box center [1001, 109] width 134 height 22
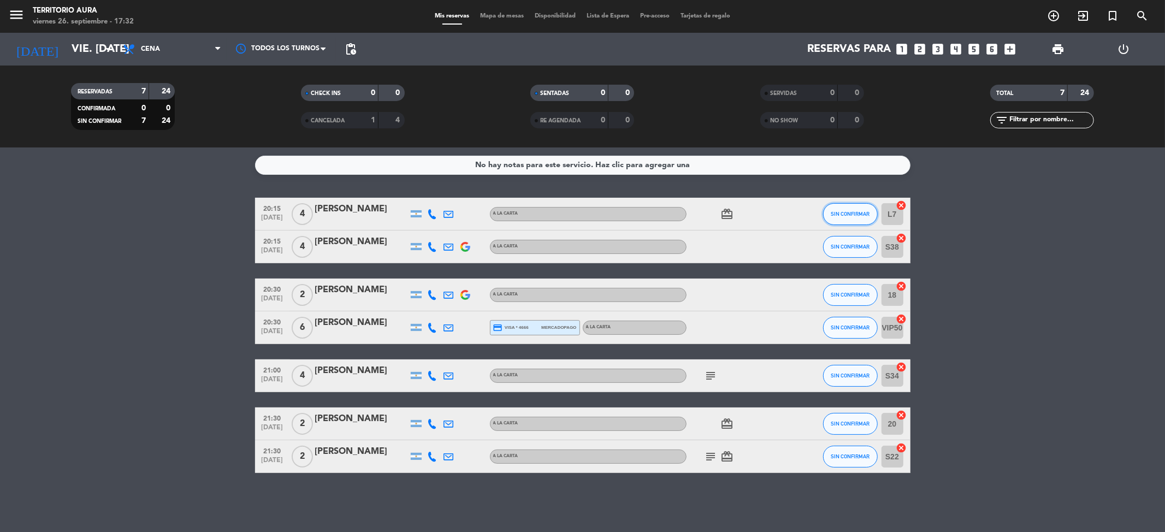
click at [840, 215] on span "SIN CONFIRMAR" at bounding box center [850, 214] width 39 height 6
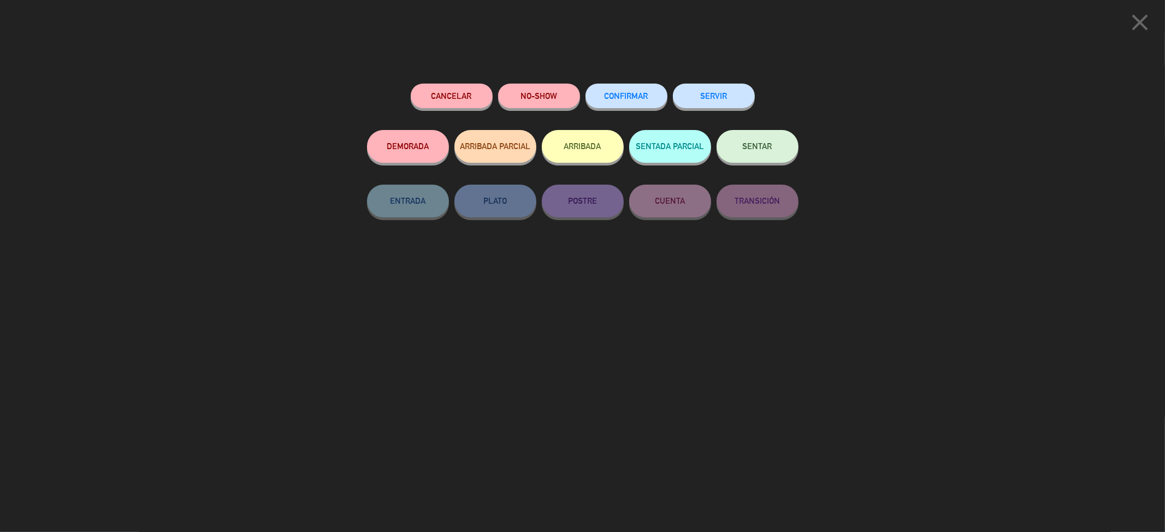
click at [630, 92] on span "CONFIRMAR" at bounding box center [627, 95] width 44 height 9
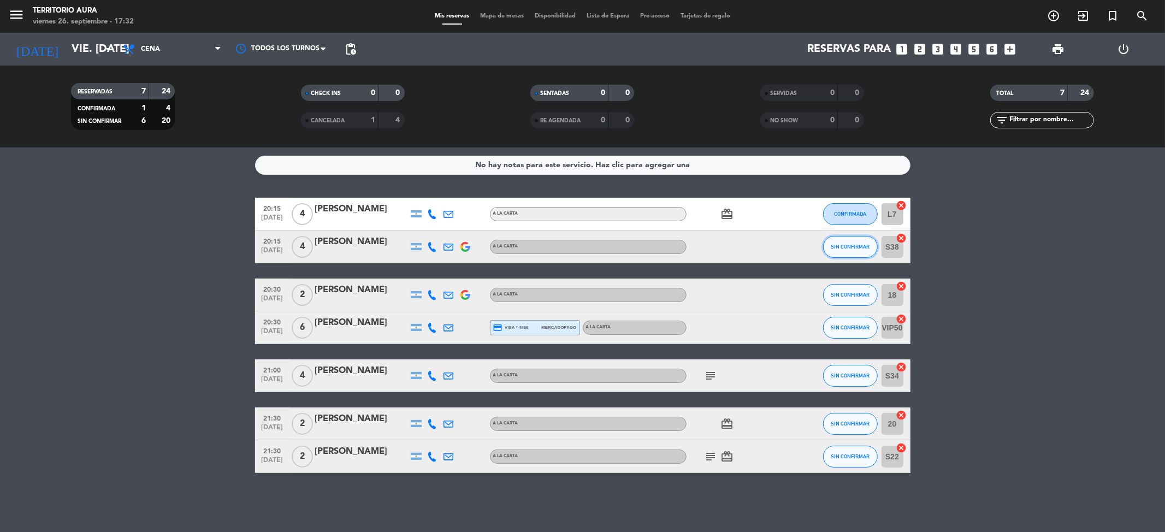
click at [853, 248] on span "SIN CONFIRMAR" at bounding box center [850, 247] width 39 height 6
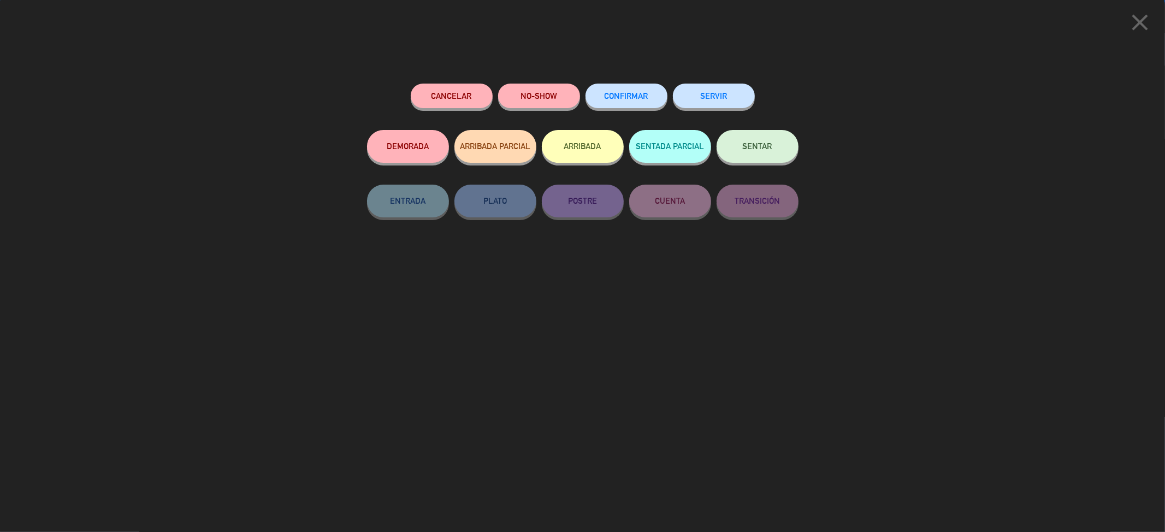
click at [647, 97] on span "CONFIRMAR" at bounding box center [627, 95] width 44 height 9
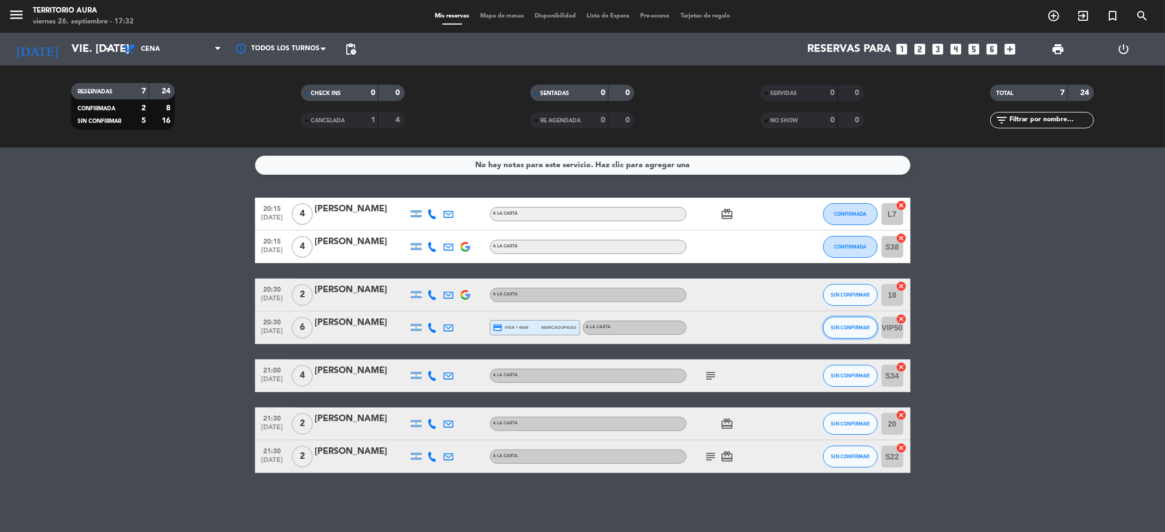
click at [855, 333] on button "SIN CONFIRMAR" at bounding box center [850, 328] width 55 height 22
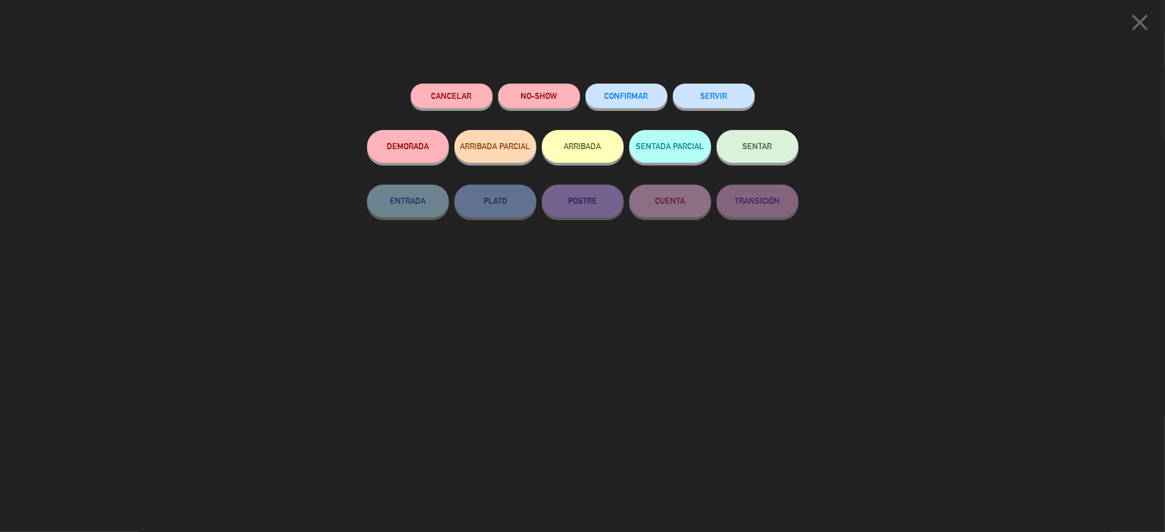
click at [619, 99] on span "CONFIRMAR" at bounding box center [627, 95] width 44 height 9
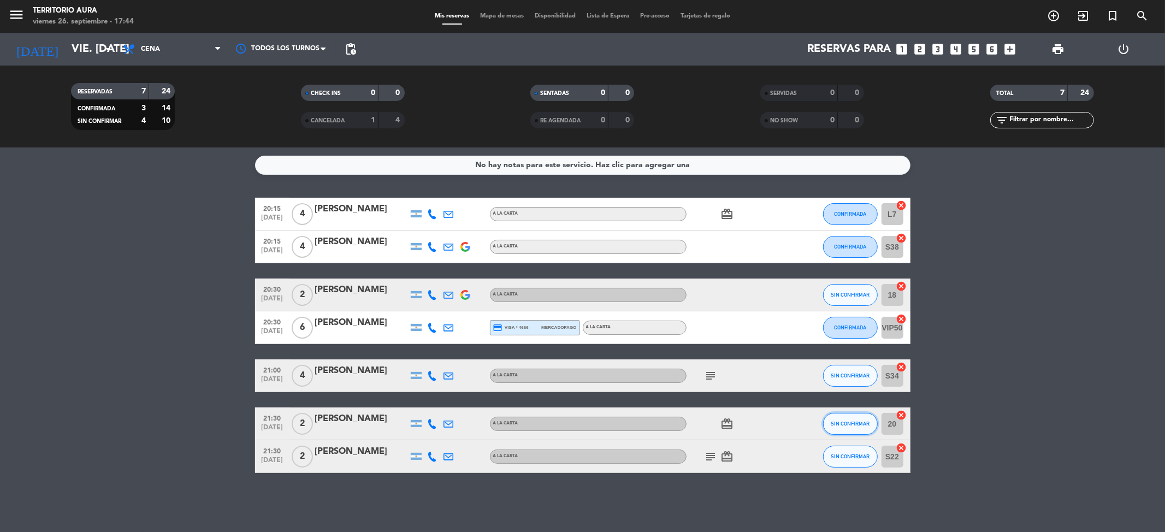
click at [858, 422] on span "SIN CONFIRMAR" at bounding box center [850, 424] width 39 height 6
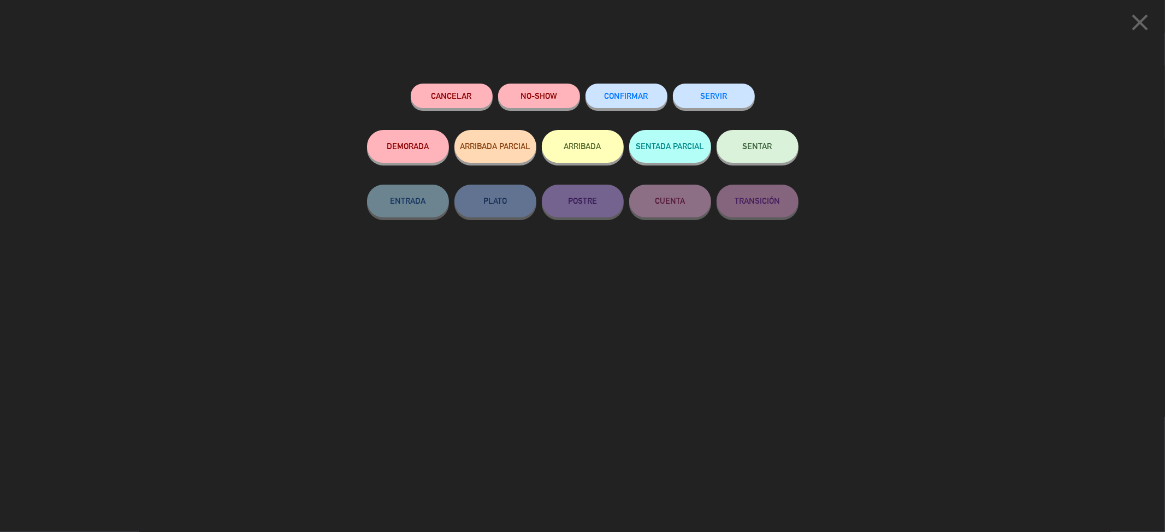
click at [617, 87] on button "CONFIRMAR" at bounding box center [627, 96] width 82 height 25
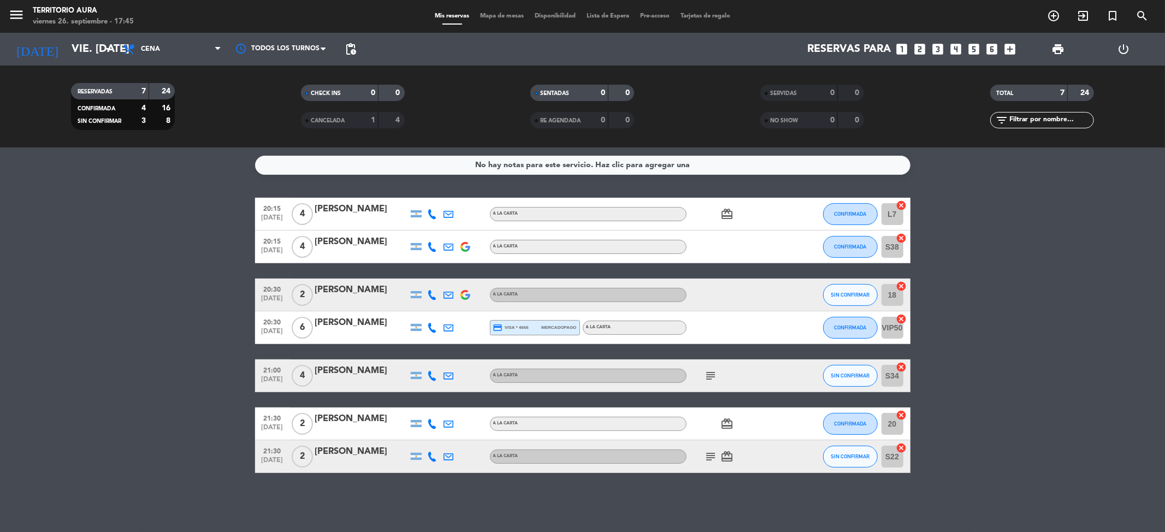
click at [200, 306] on bookings-row "20:15 [DATE] 4 [PERSON_NAME] A [PERSON_NAME] card_giftcard CONFIRMADA L7 cancel…" at bounding box center [582, 335] width 1165 height 275
click at [857, 381] on button "SIN CONFIRMAR" at bounding box center [850, 376] width 55 height 22
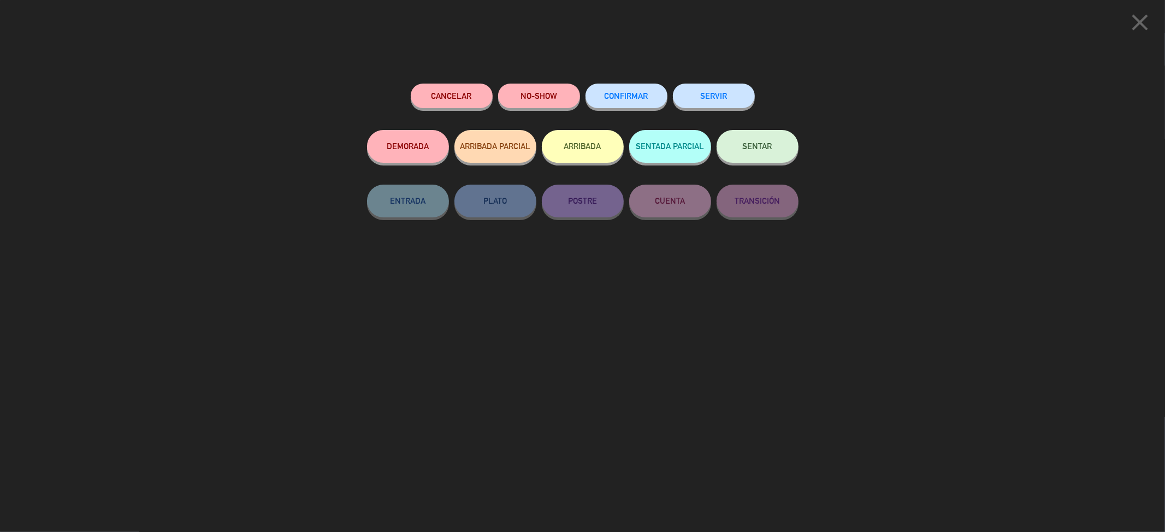
click at [441, 99] on button "Cancelar" at bounding box center [452, 96] width 82 height 25
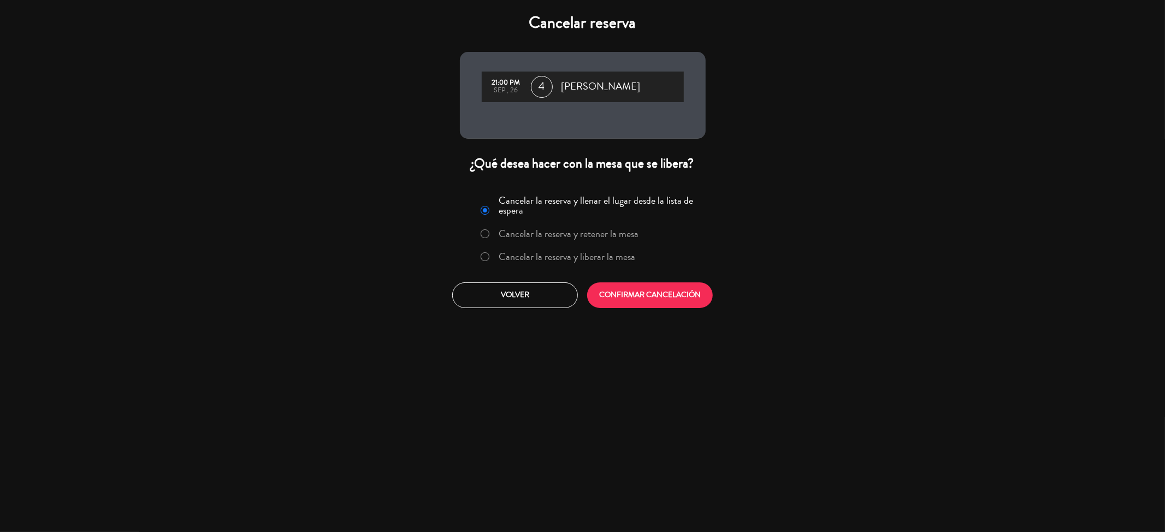
click at [607, 258] on label "Cancelar la reserva y liberar la mesa" at bounding box center [567, 257] width 137 height 10
click at [630, 293] on button "CONFIRMAR CANCELACIÓN" at bounding box center [650, 295] width 126 height 26
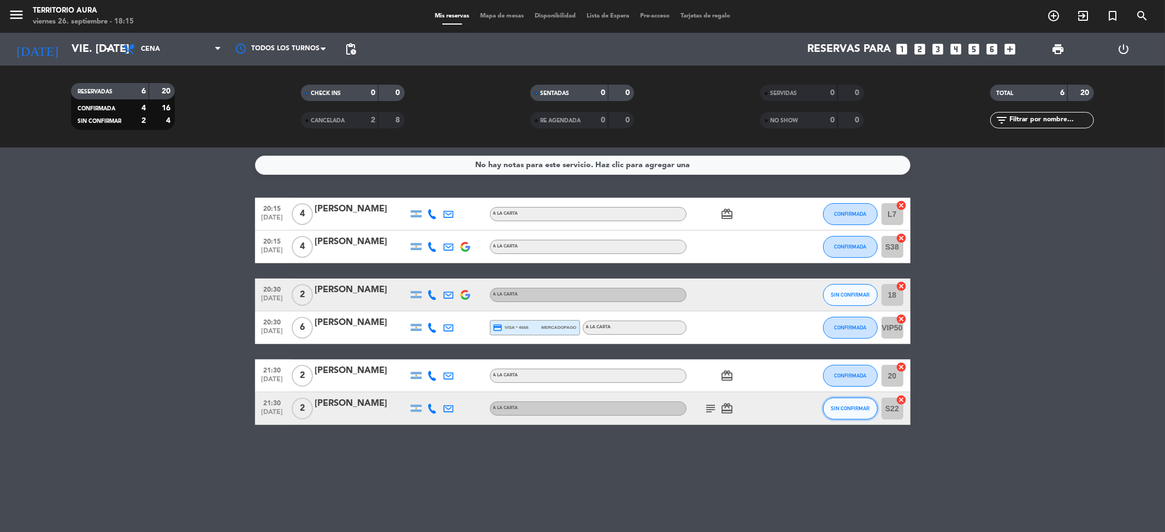
click at [854, 398] on button "SIN CONFIRMAR" at bounding box center [850, 409] width 55 height 22
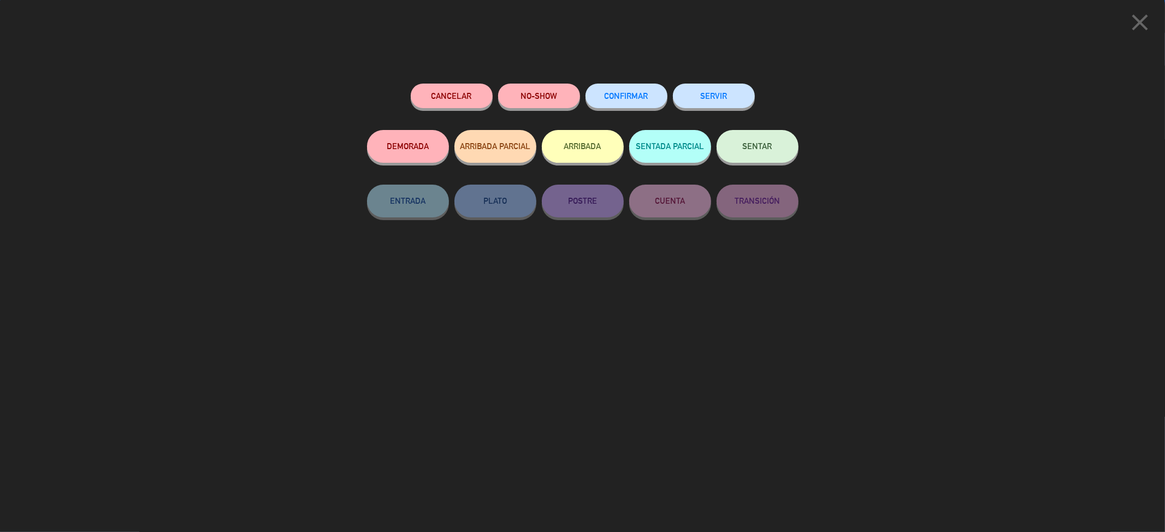
click at [631, 99] on span "CONFIRMAR" at bounding box center [627, 95] width 44 height 9
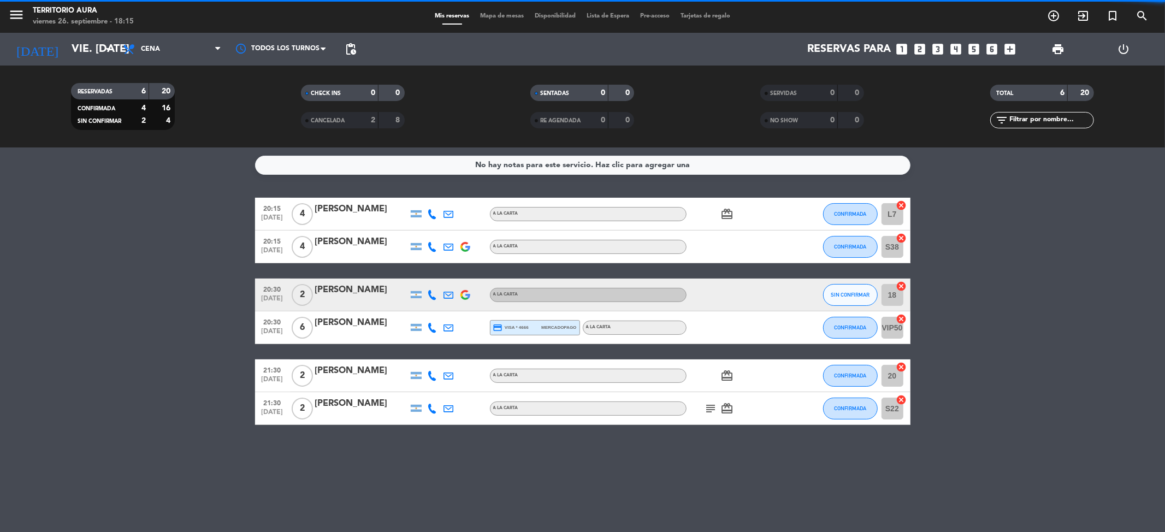
click at [494, 11] on div "Mis reservas Mapa de mesas Disponibilidad Lista de Espera Pre-acceso Tarjetas d…" at bounding box center [582, 16] width 306 height 10
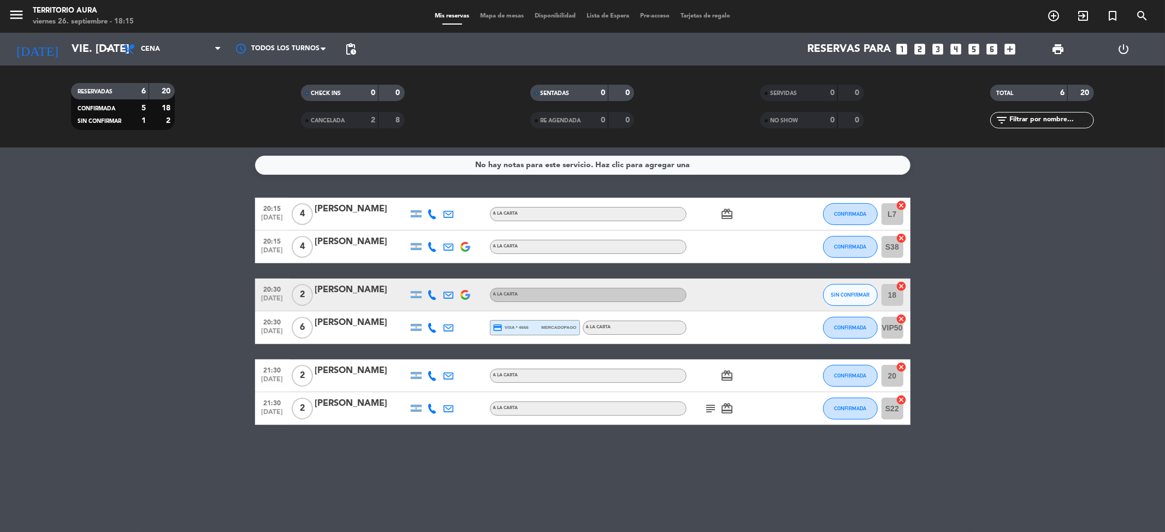
click at [508, 18] on span "Mapa de mesas" at bounding box center [502, 16] width 55 height 6
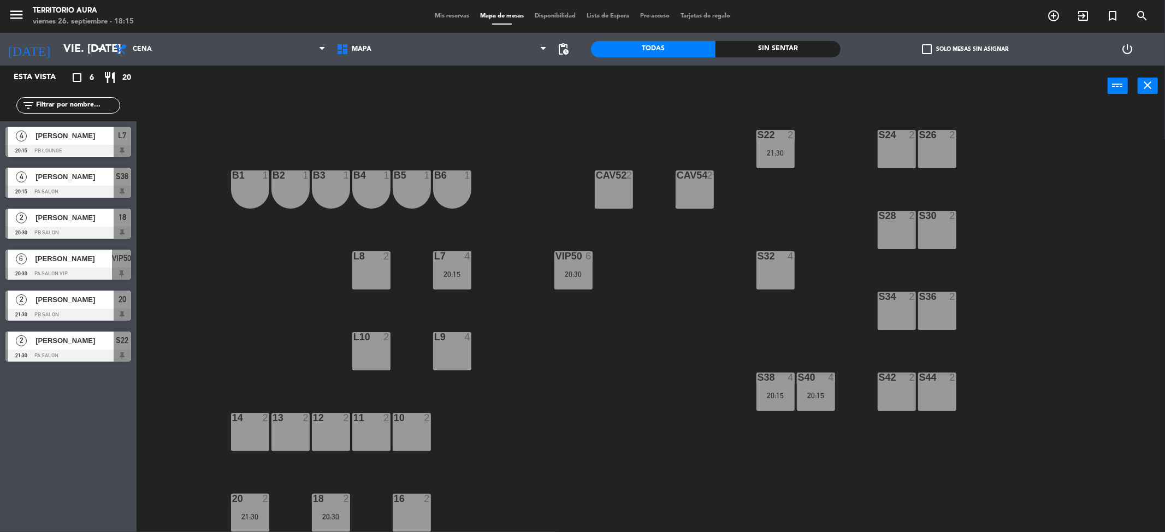
click at [652, 403] on div "S22 2 21:30 S24 2 S26 2 B3 1 B4 1 B5 1 B6 1 B1 1 B2 1 CAV52 2 CAV54 2 S28 2 S30…" at bounding box center [656, 323] width 1017 height 426
click at [431, 15] on span "Mis reservas" at bounding box center [451, 16] width 45 height 6
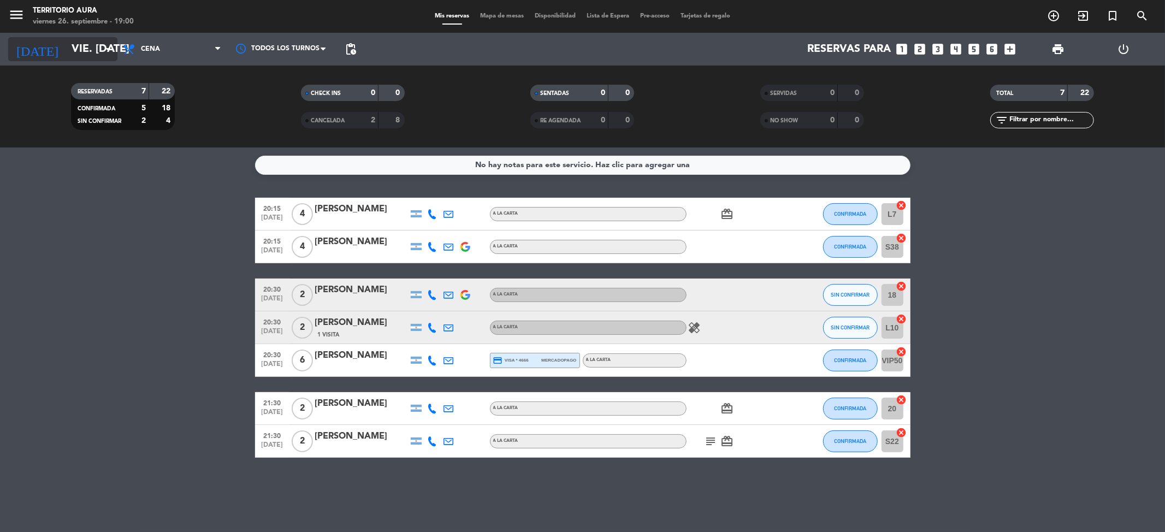
click at [73, 45] on input "vie. [DATE]" at bounding box center [135, 49] width 139 height 24
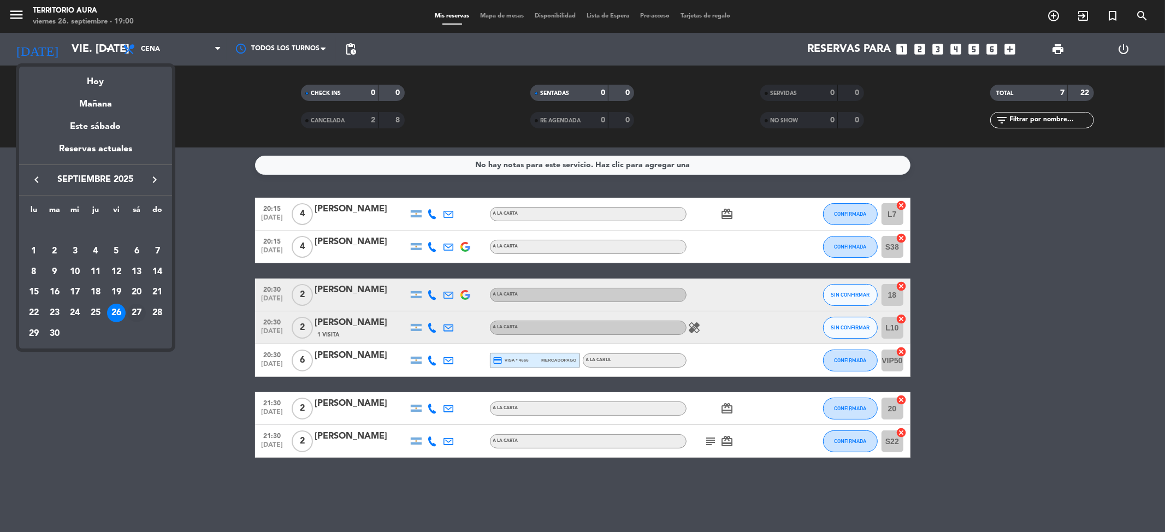
click at [135, 309] on div "27" at bounding box center [136, 313] width 19 height 19
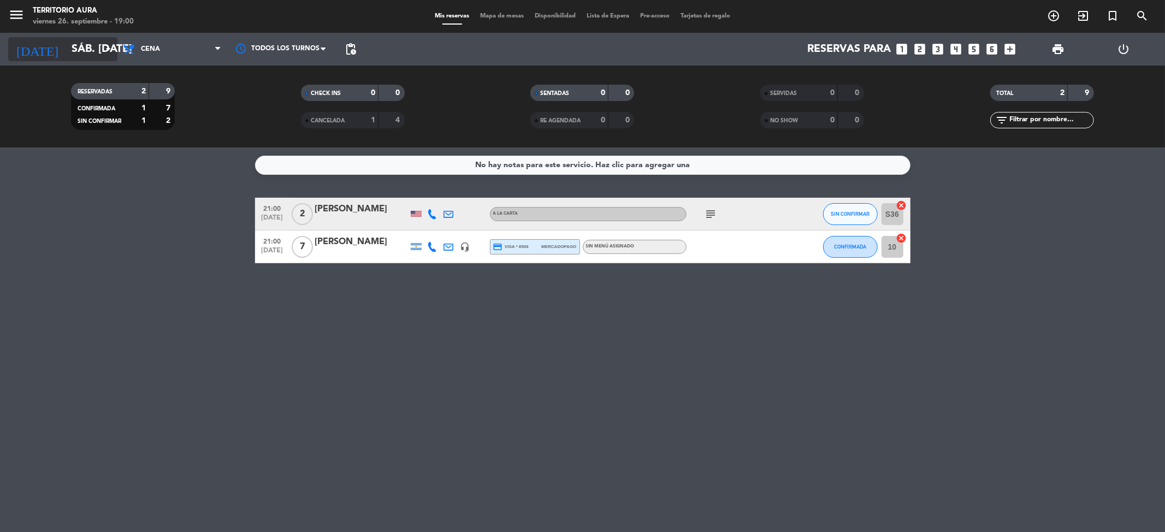
click at [79, 46] on input "sáb. [DATE]" at bounding box center [135, 49] width 139 height 24
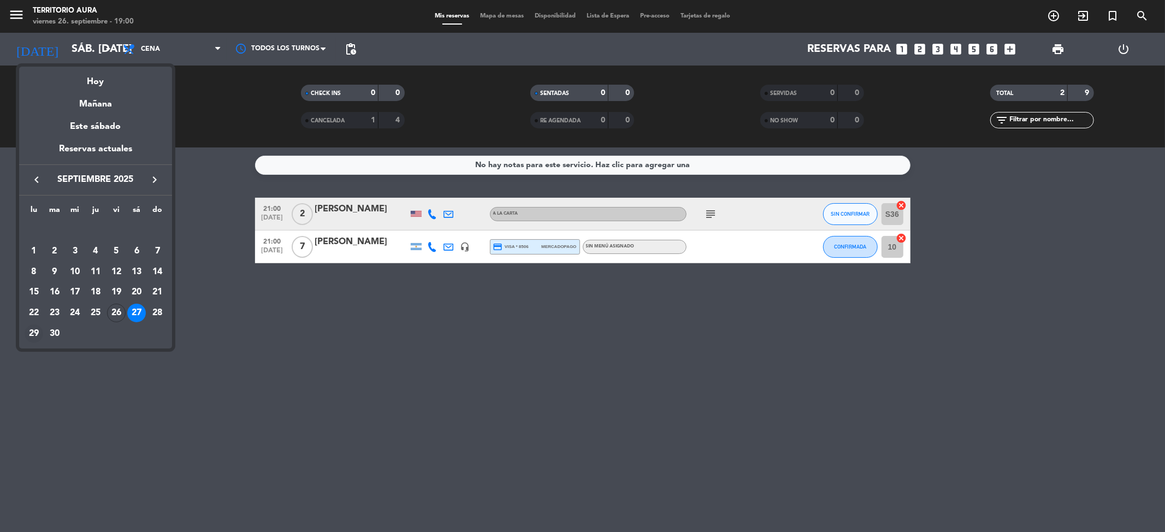
click at [28, 333] on div "29" at bounding box center [34, 333] width 19 height 19
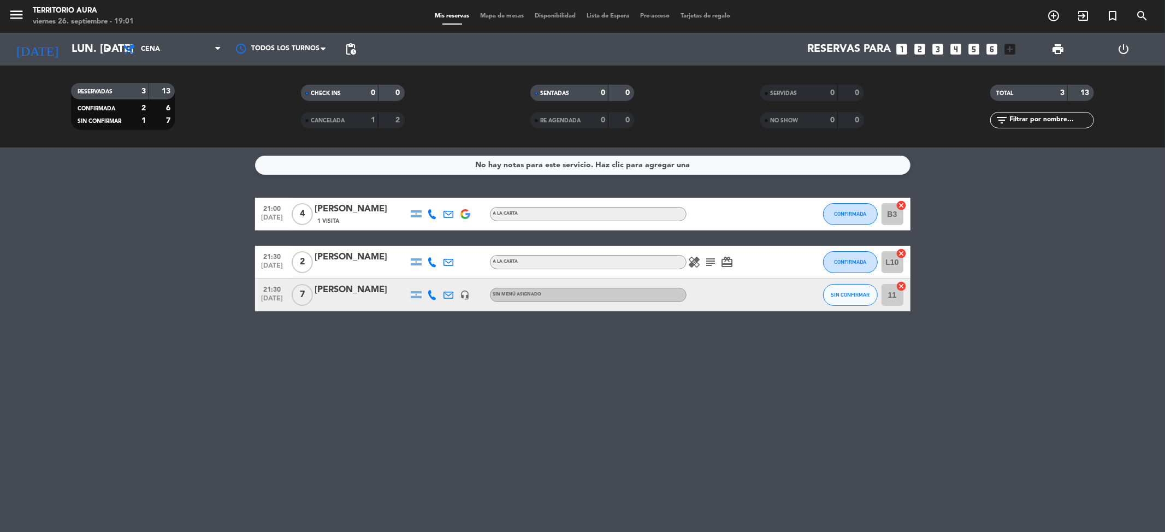
click at [86, 36] on div "[DATE] lun. [DATE] arrow_drop_down" at bounding box center [62, 49] width 109 height 33
click at [88, 48] on input "lun. [DATE]" at bounding box center [135, 49] width 139 height 24
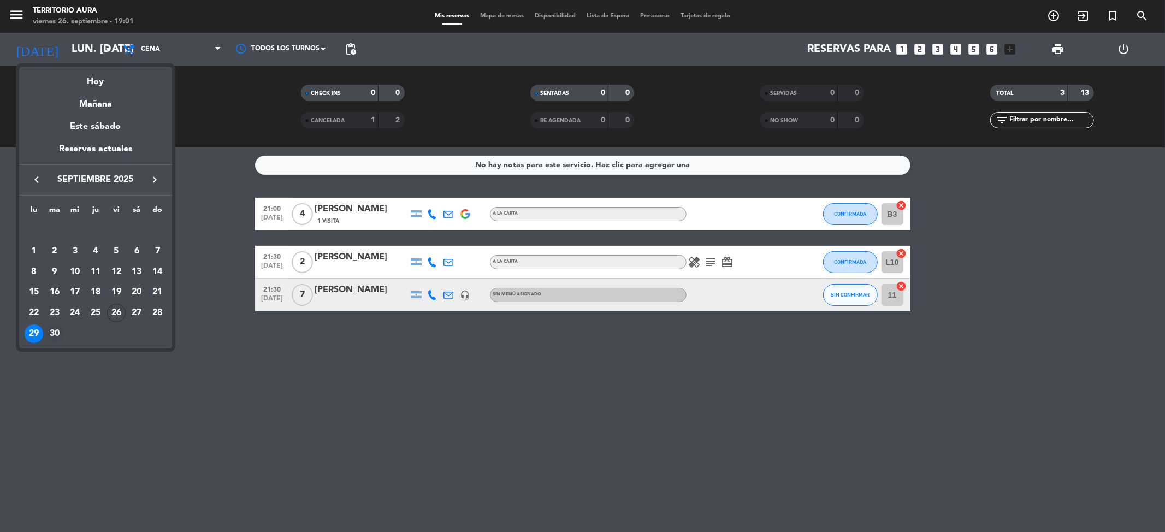
click at [55, 339] on div "30" at bounding box center [54, 333] width 19 height 19
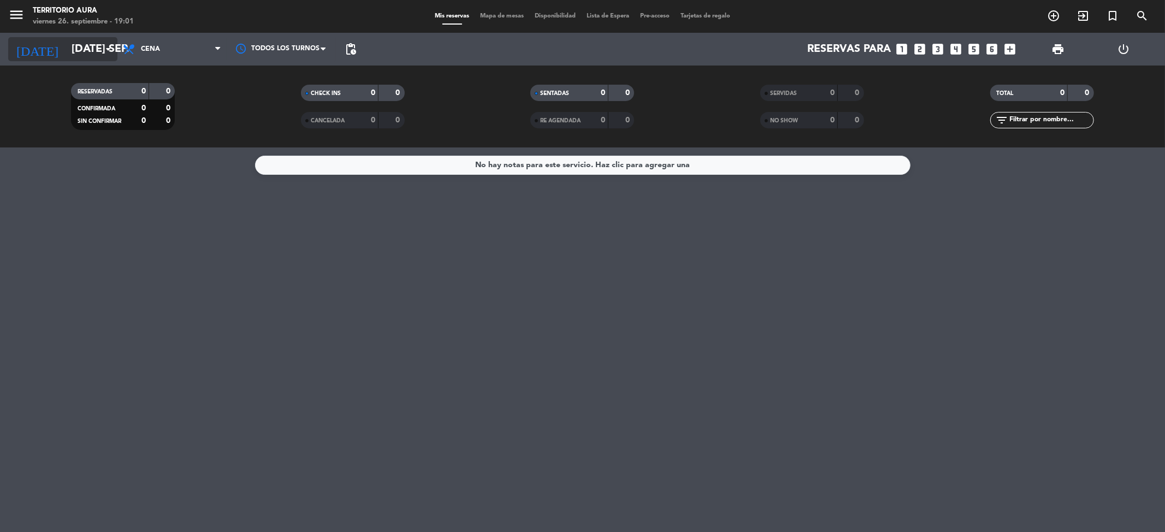
click at [79, 46] on input "[DATE] sep." at bounding box center [135, 49] width 139 height 24
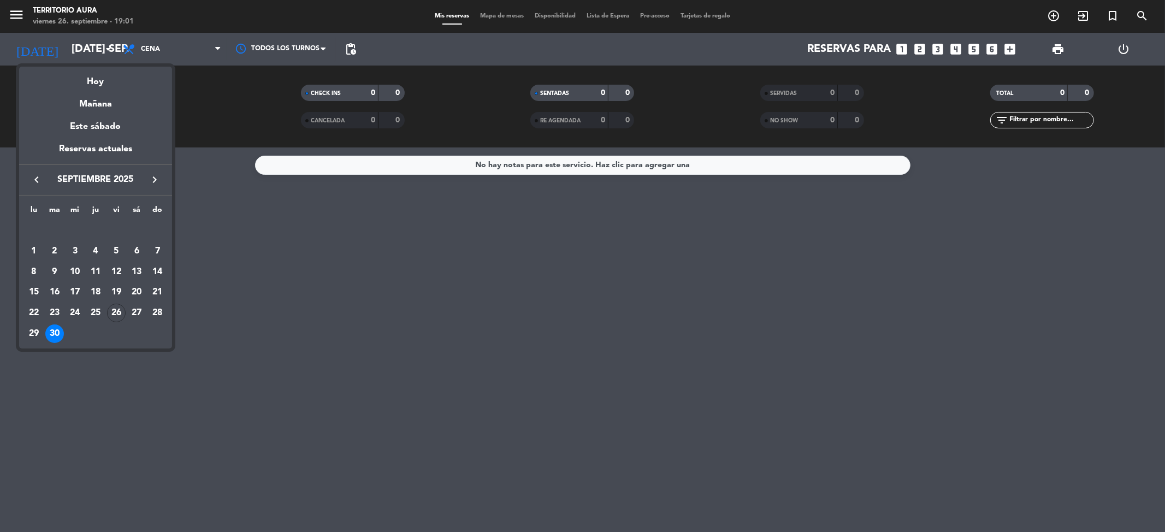
click at [156, 179] on icon "keyboard_arrow_right" at bounding box center [154, 179] width 13 height 13
click at [79, 251] on div "1" at bounding box center [75, 251] width 19 height 19
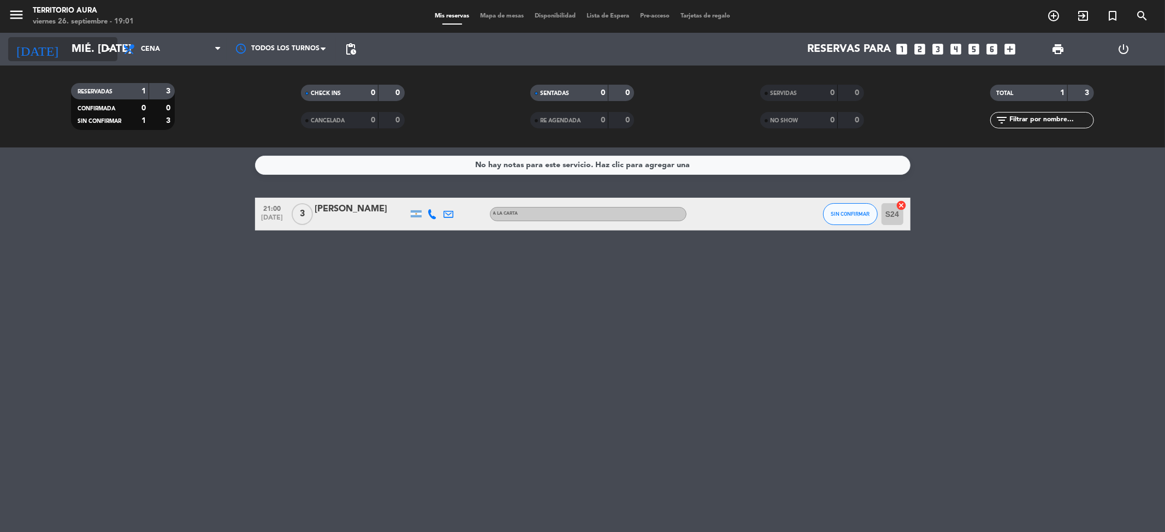
click at [90, 58] on input "mié. [DATE]" at bounding box center [135, 49] width 139 height 24
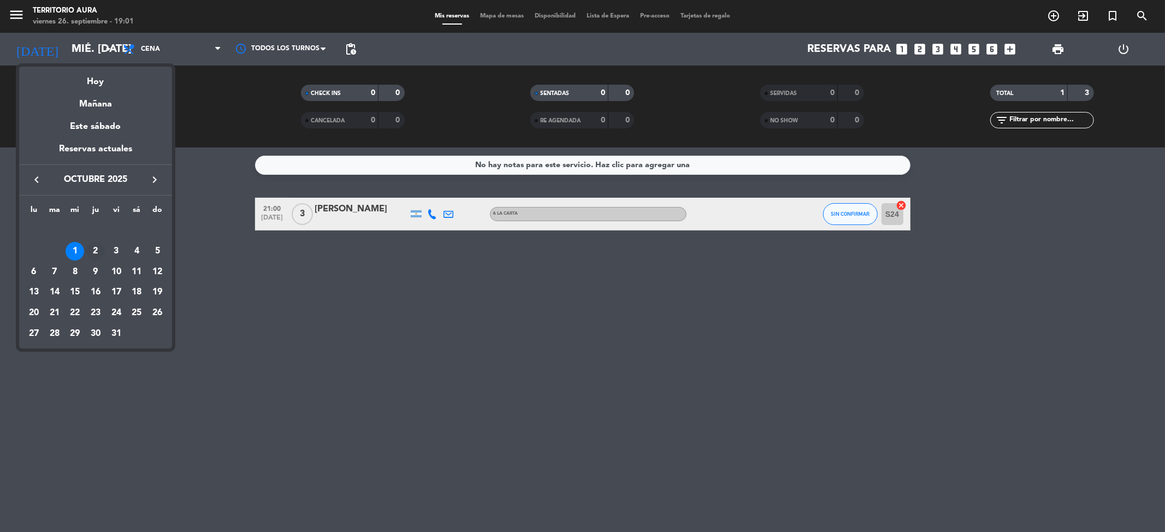
click at [90, 251] on div "2" at bounding box center [95, 251] width 19 height 19
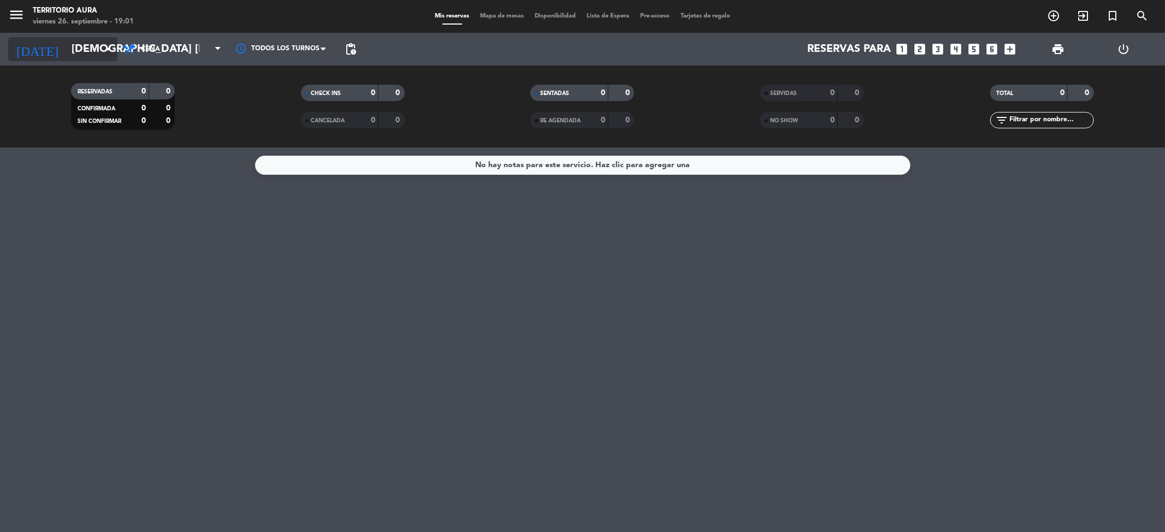
click at [86, 53] on input "[DEMOGRAPHIC_DATA] [DATE]" at bounding box center [135, 49] width 139 height 24
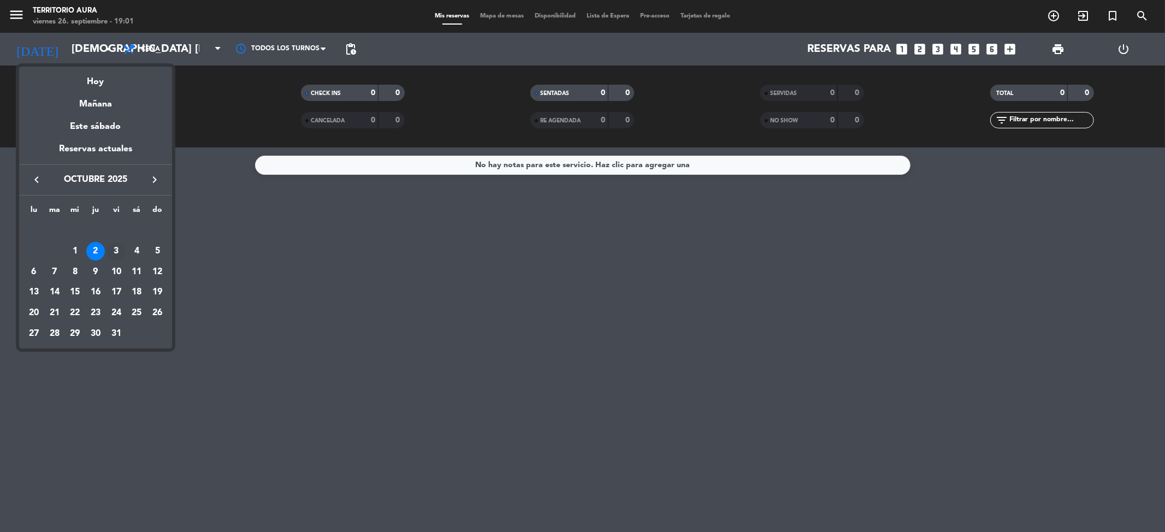
click at [116, 252] on div "3" at bounding box center [116, 251] width 19 height 19
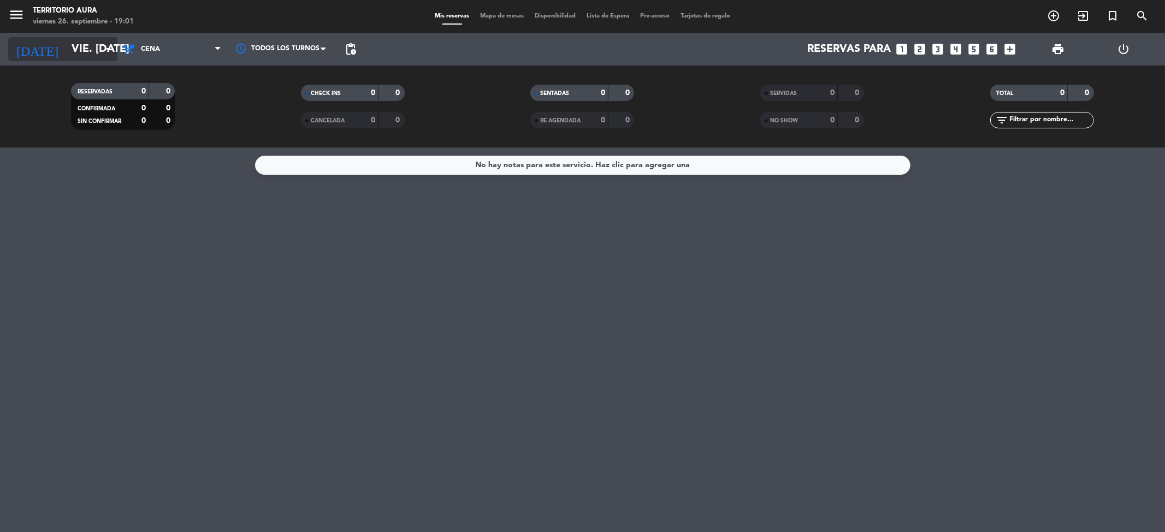
click at [96, 49] on input "vie. [DATE]" at bounding box center [135, 49] width 139 height 24
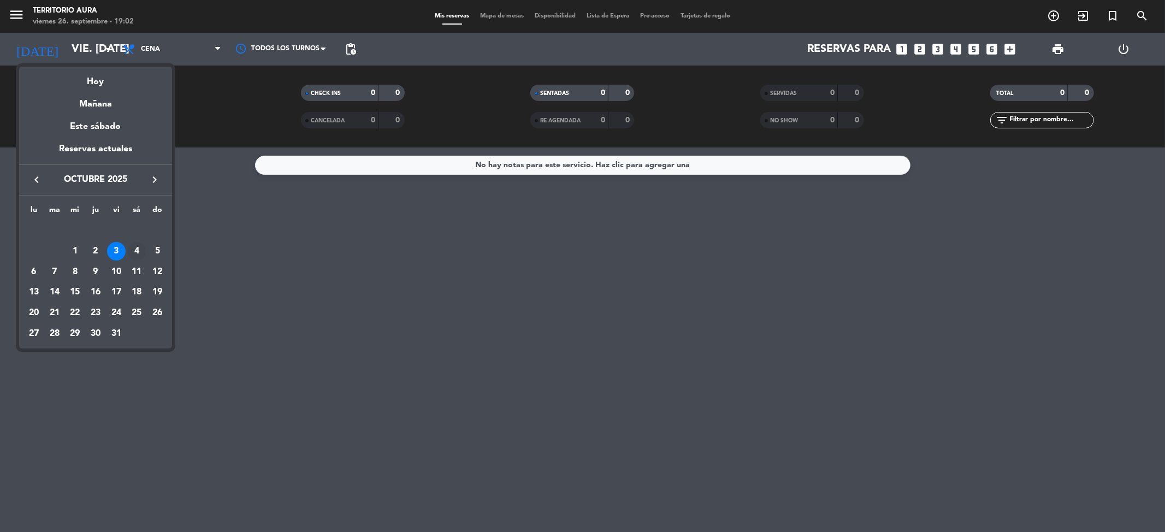
click at [137, 250] on div "4" at bounding box center [136, 251] width 19 height 19
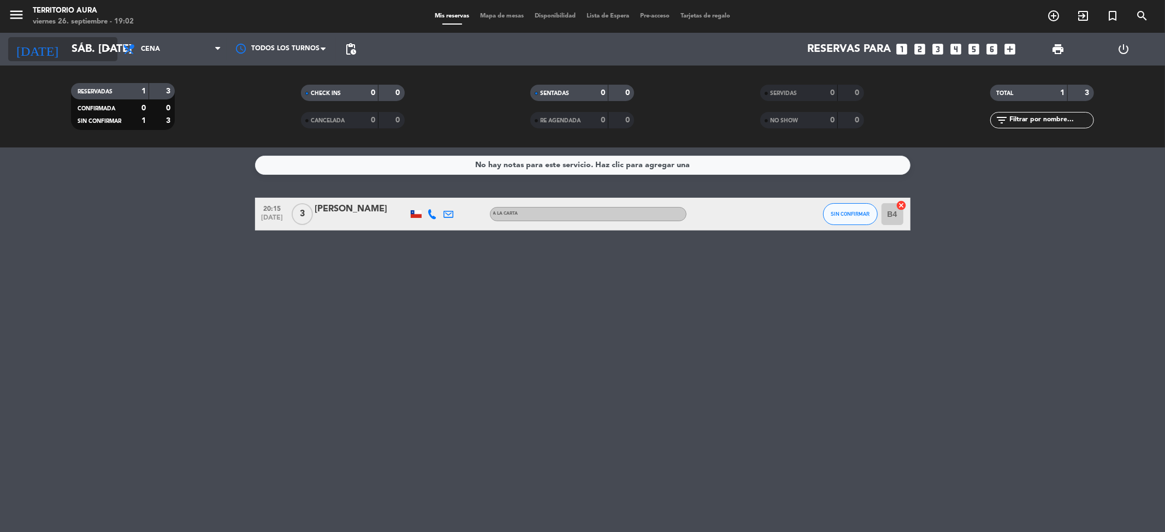
click at [90, 52] on input "sáb. [DATE]" at bounding box center [135, 49] width 139 height 24
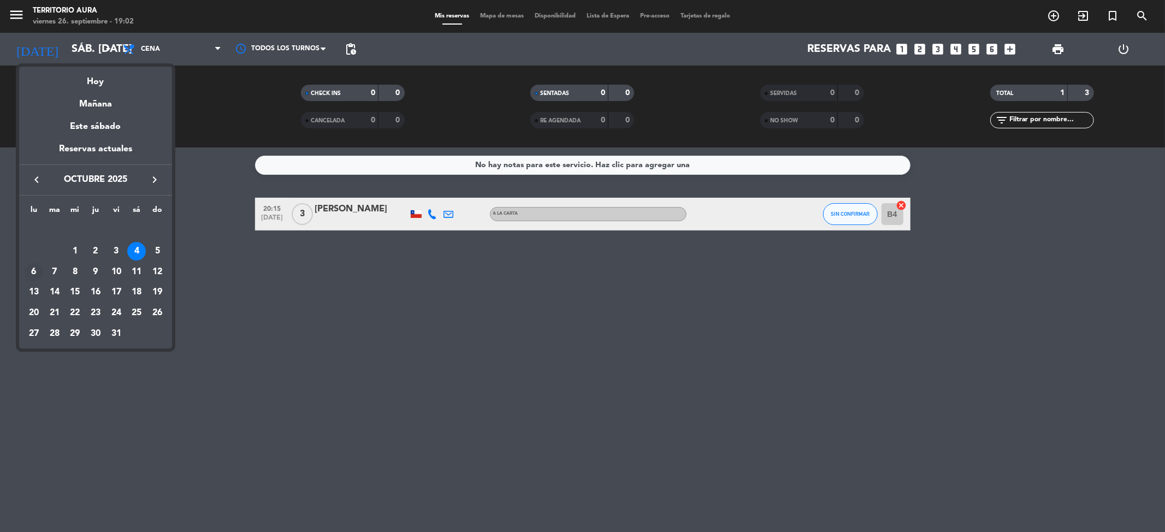
click at [36, 269] on div "6" at bounding box center [34, 272] width 19 height 19
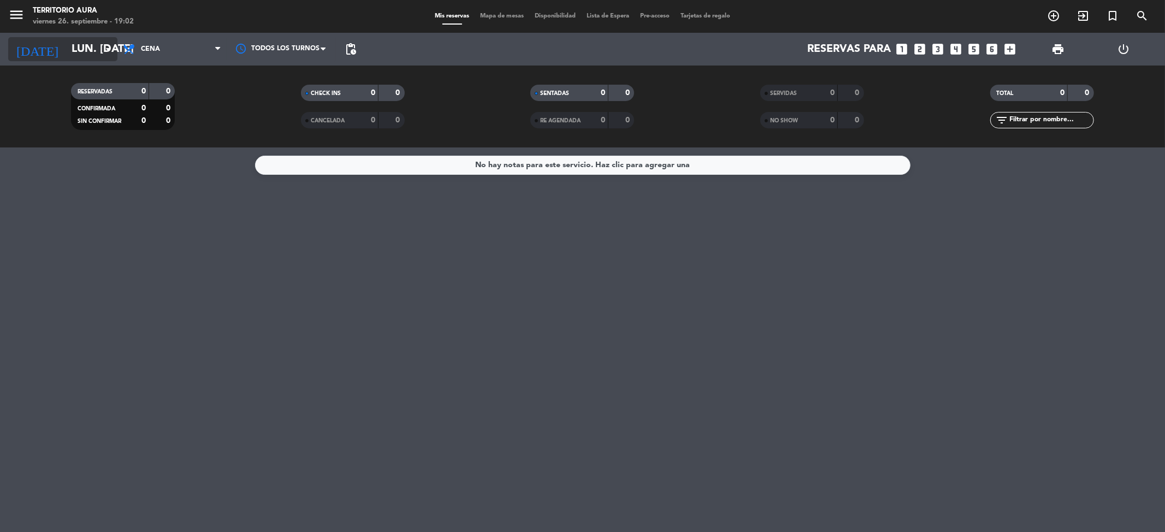
click at [66, 42] on input "lun. [DATE]" at bounding box center [135, 49] width 139 height 24
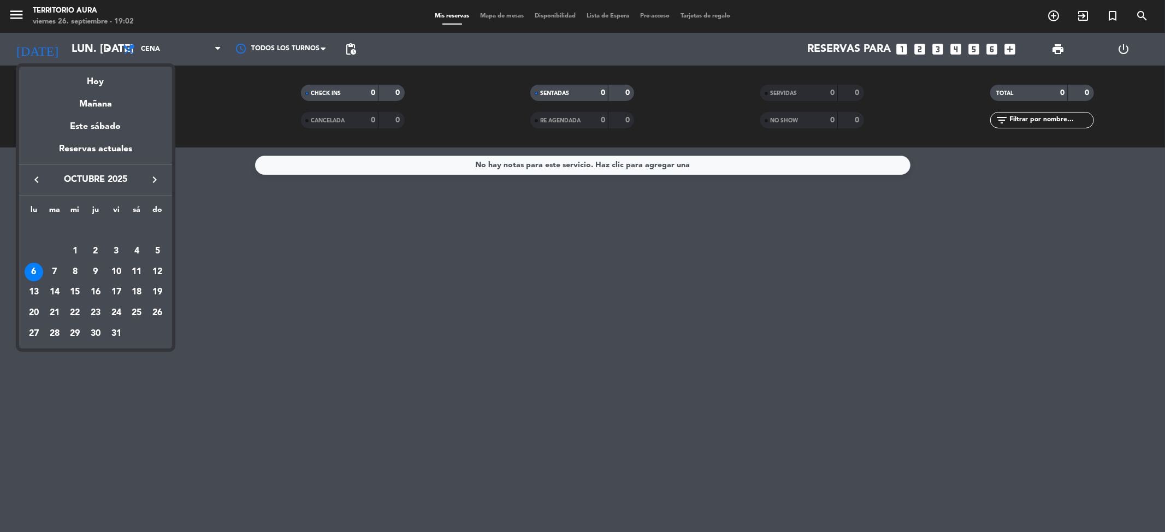
click at [31, 178] on icon "keyboard_arrow_left" at bounding box center [36, 179] width 13 height 13
click at [114, 311] on div "26" at bounding box center [116, 313] width 19 height 19
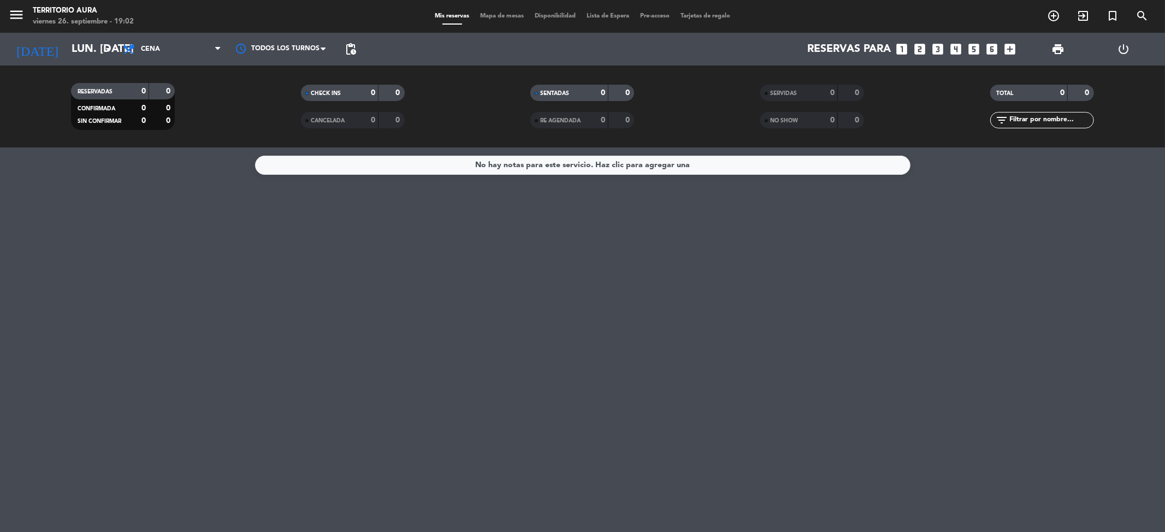
type input "vie. [DATE]"
